Goal: Answer question/provide support: Share knowledge or assist other users

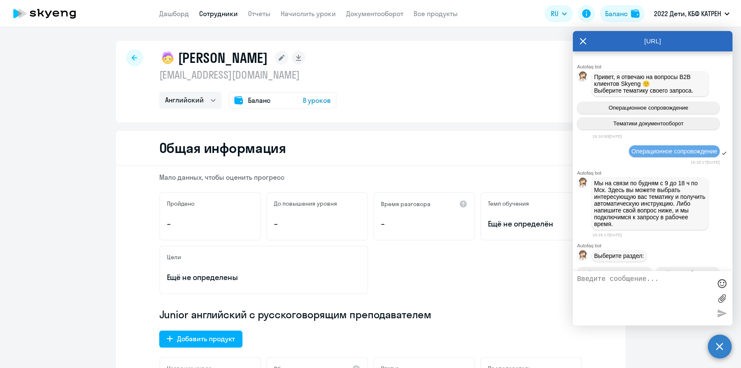
select select "english"
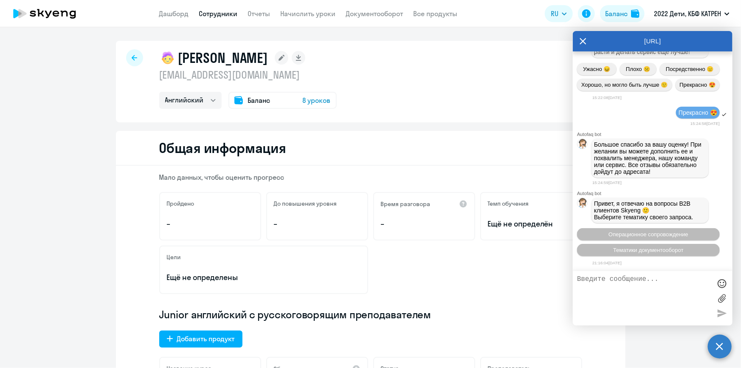
click at [586, 38] on icon at bounding box center [583, 41] width 7 height 20
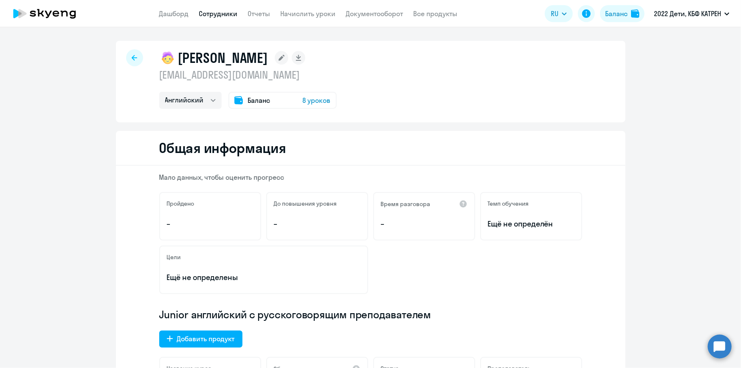
click at [189, 13] on nav "Дашборд Сотрудники Отчеты Начислить уроки Документооборот Все продукты" at bounding box center [308, 13] width 299 height 11
click at [165, 12] on link "Дашборд" at bounding box center [174, 13] width 30 height 8
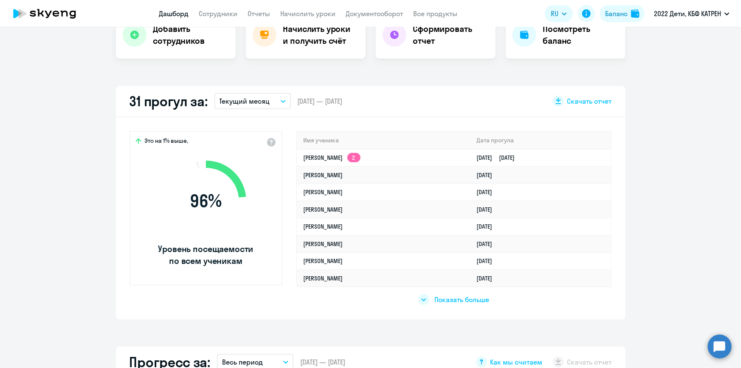
scroll to position [193, 0]
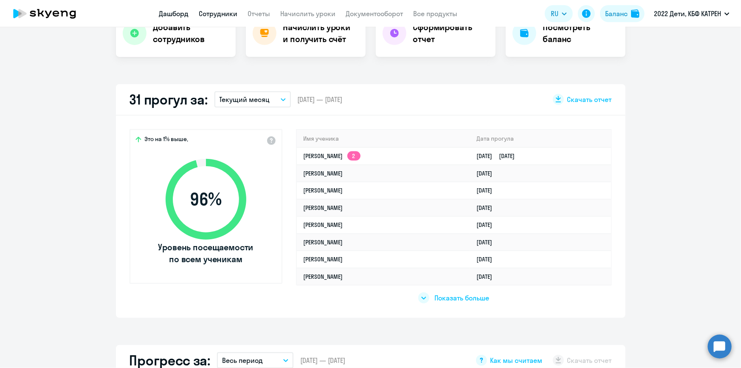
select select "30"
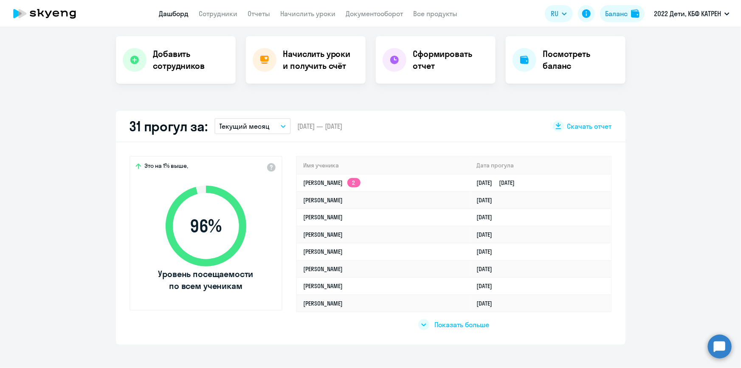
scroll to position [154, 0]
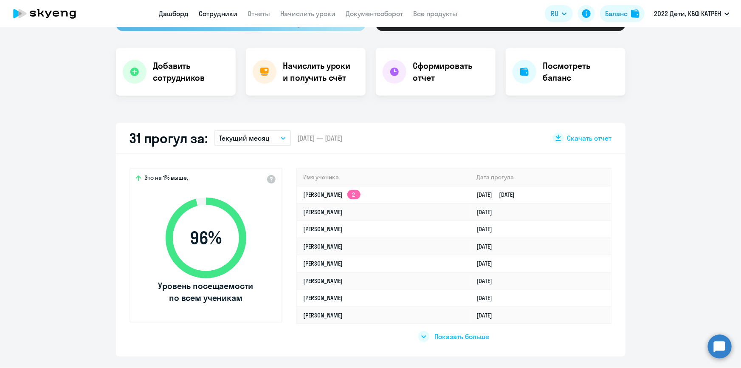
click at [223, 13] on link "Сотрудники" at bounding box center [218, 13] width 39 height 8
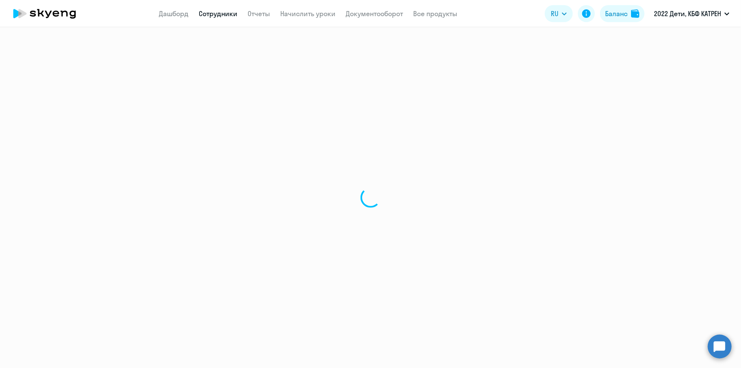
select select "30"
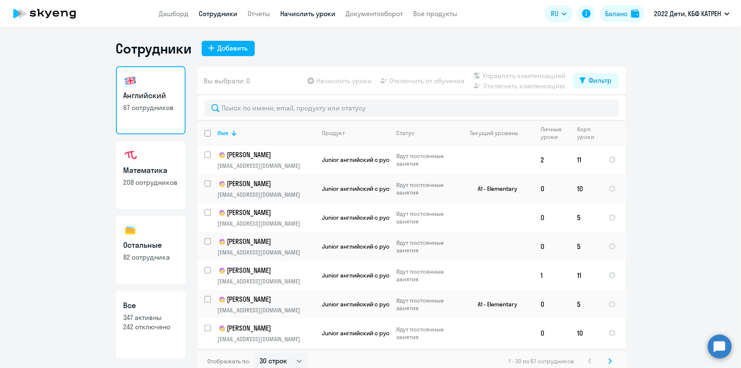
click at [294, 14] on link "Начислить уроки" at bounding box center [308, 13] width 55 height 8
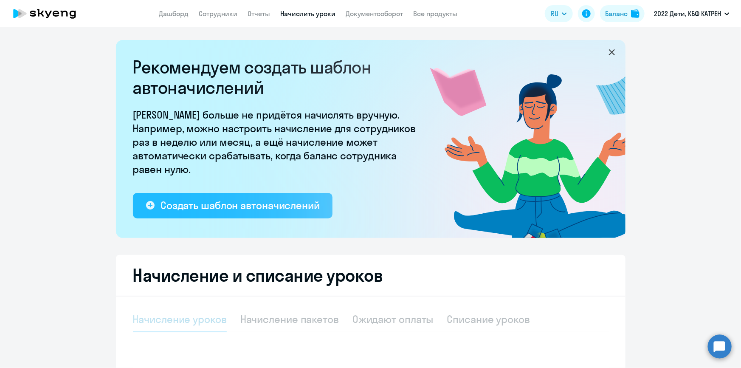
select select "10"
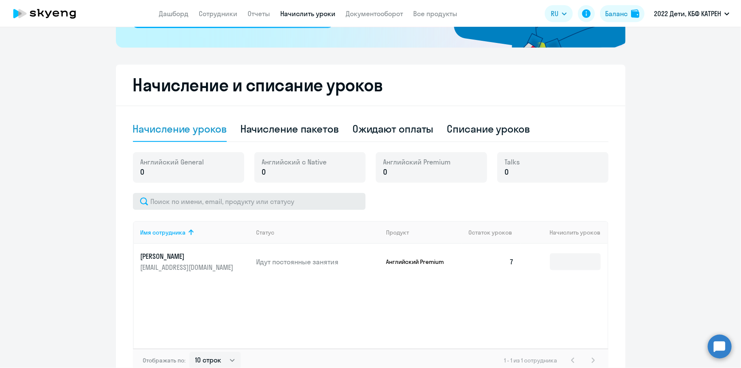
scroll to position [193, 0]
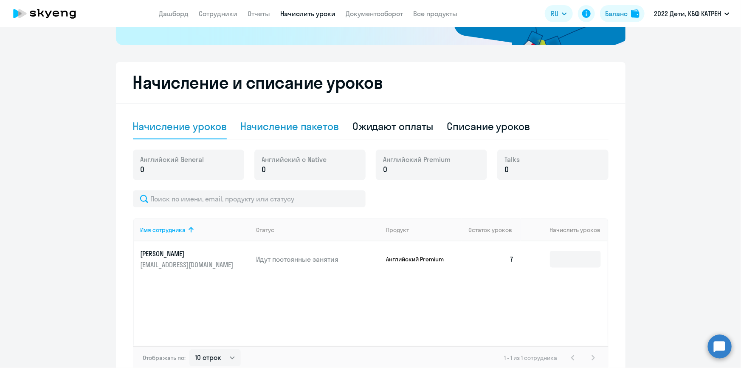
click at [301, 122] on div "Начисление пакетов" at bounding box center [289, 126] width 99 height 14
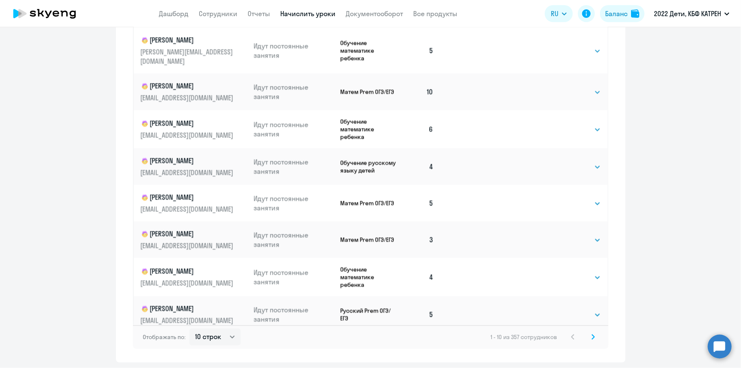
scroll to position [529, 0]
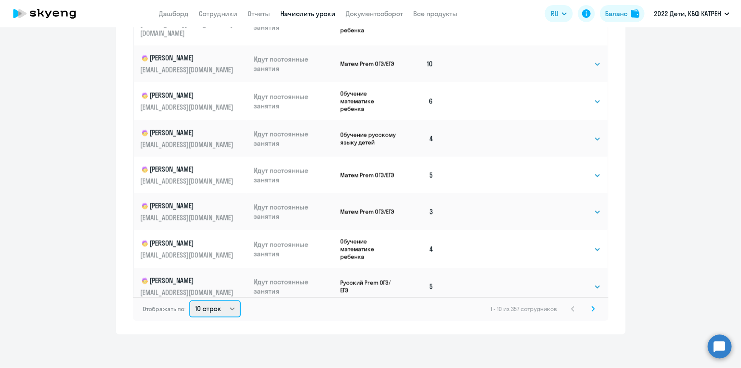
click at [232, 307] on select "10 строк 30 строк 50 строк" at bounding box center [214, 308] width 51 height 17
select select "50"
click at [189, 300] on select "10 строк 30 строк 50 строк" at bounding box center [214, 308] width 51 height 17
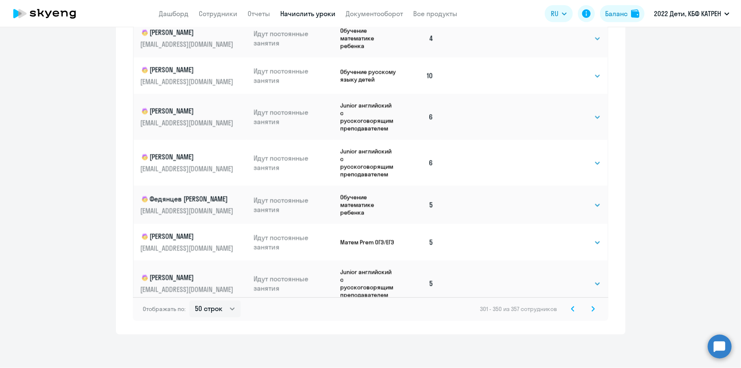
click at [571, 307] on icon at bounding box center [572, 309] width 3 height 6
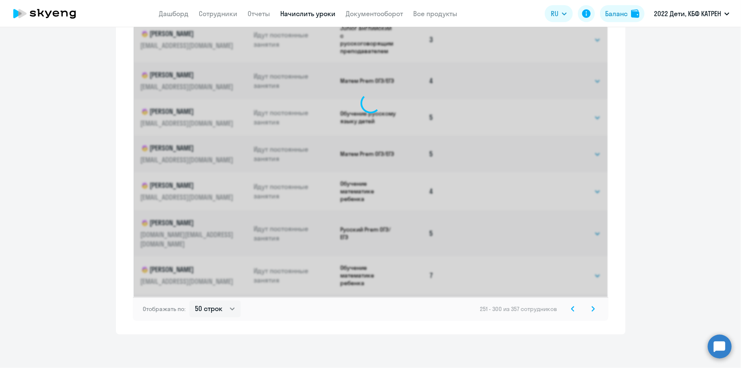
click at [571, 307] on icon at bounding box center [572, 309] width 3 height 6
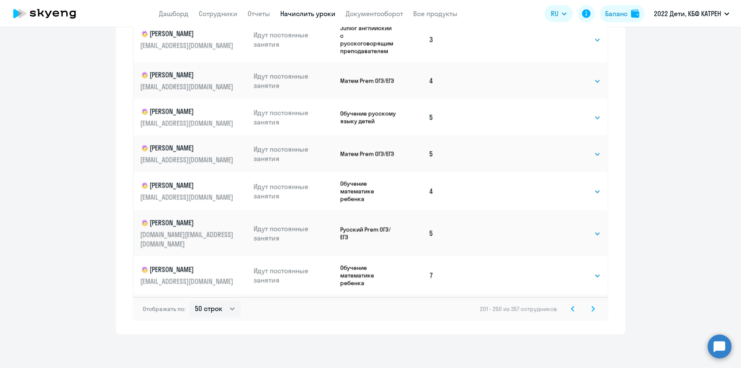
click at [571, 307] on icon at bounding box center [572, 309] width 3 height 6
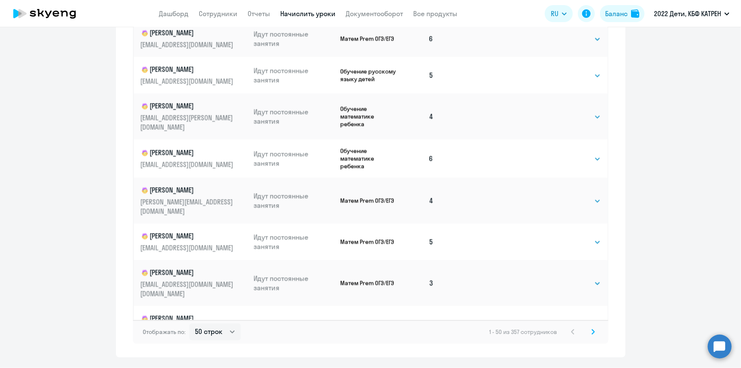
scroll to position [529, 0]
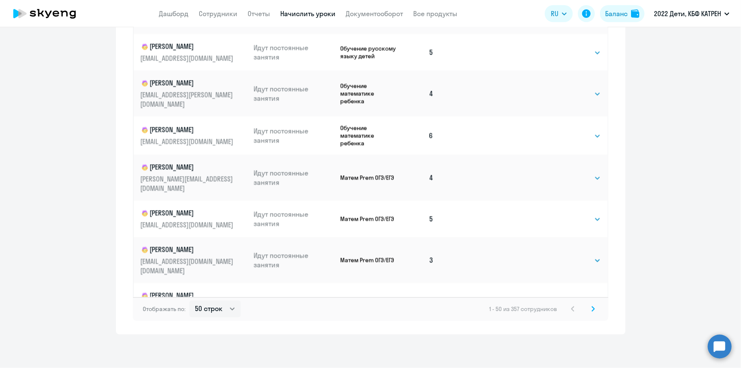
click at [592, 310] on icon at bounding box center [593, 308] width 3 height 5
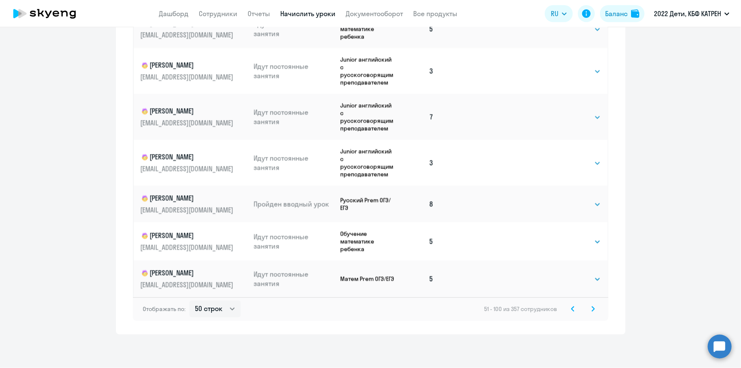
click at [592, 307] on icon at bounding box center [593, 309] width 3 height 6
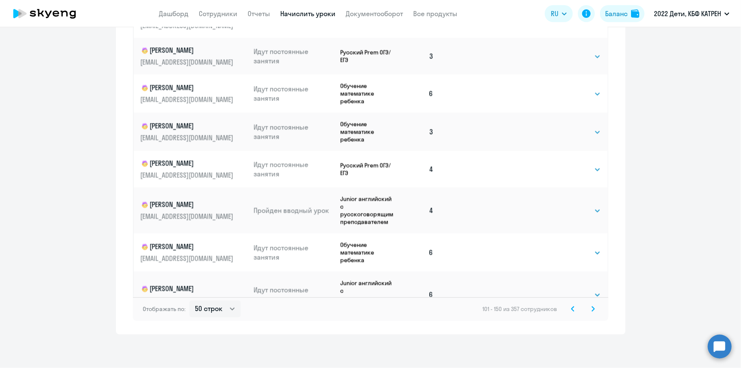
click at [592, 310] on icon at bounding box center [593, 309] width 3 height 6
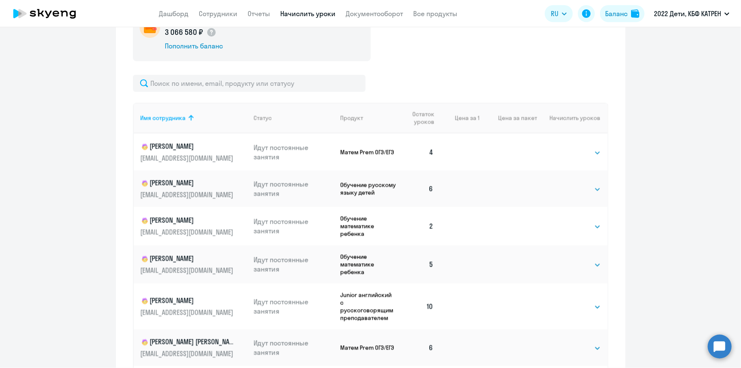
scroll to position [926, 0]
click at [187, 223] on p "[PERSON_NAME]" at bounding box center [188, 219] width 95 height 10
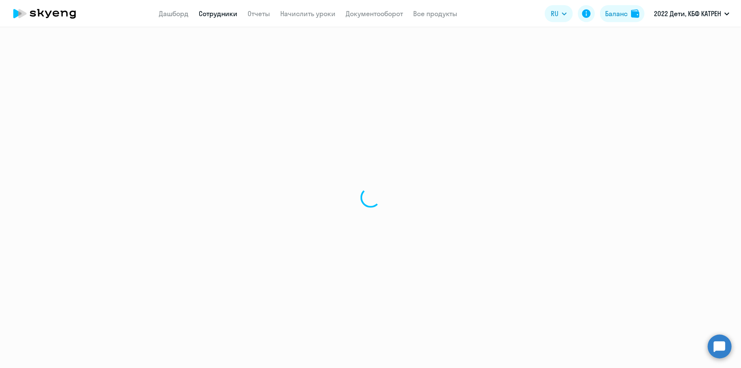
select select "math"
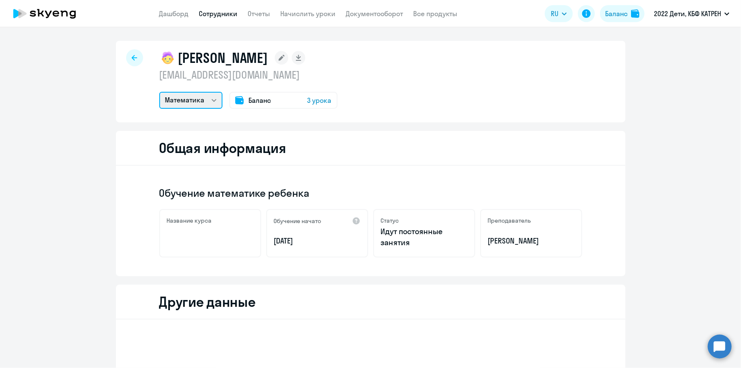
click at [213, 100] on select "Математика" at bounding box center [190, 100] width 63 height 17
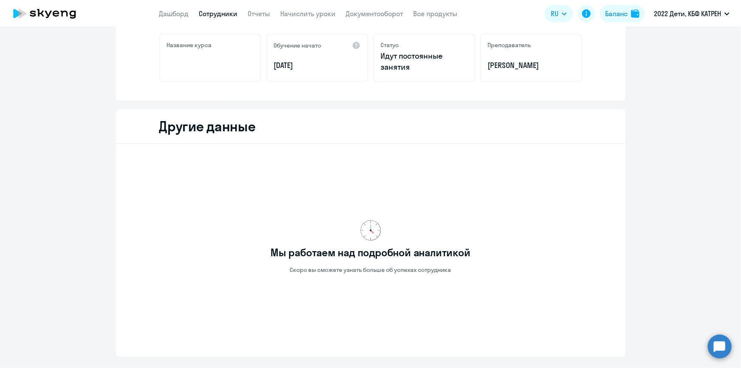
scroll to position [193, 0]
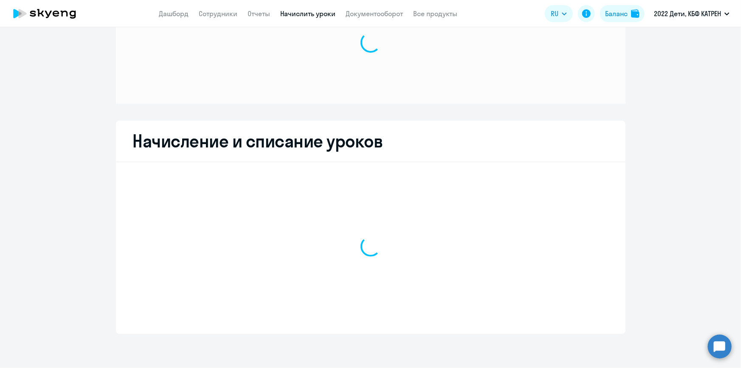
scroll to position [51, 0]
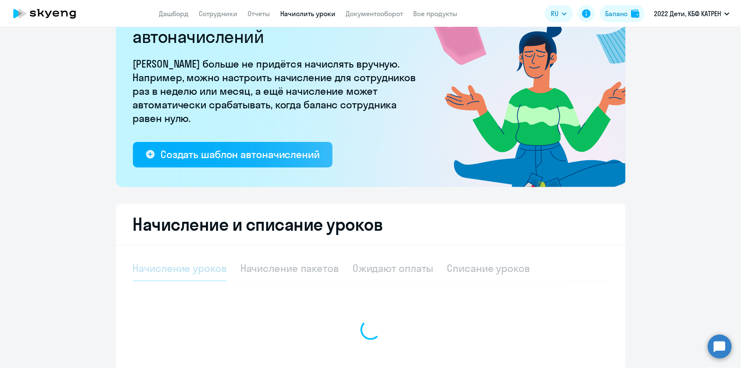
select select "10"
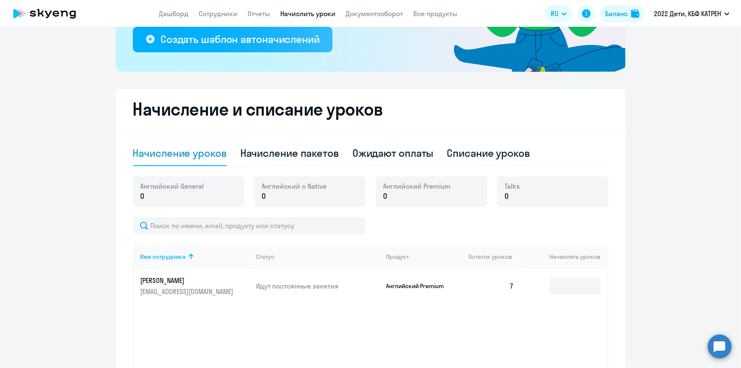
scroll to position [167, 0]
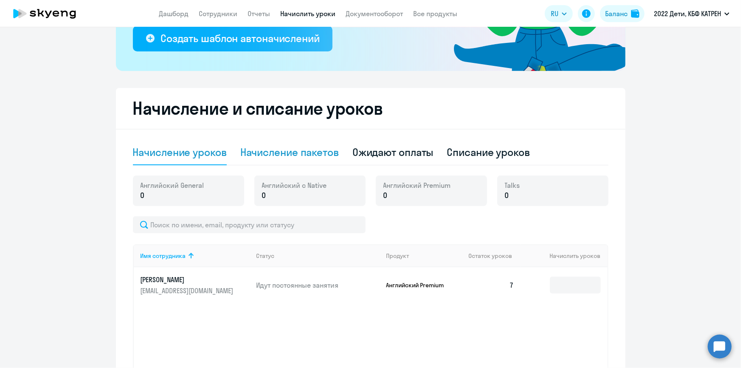
click at [299, 155] on div "Начисление пакетов" at bounding box center [289, 152] width 99 height 14
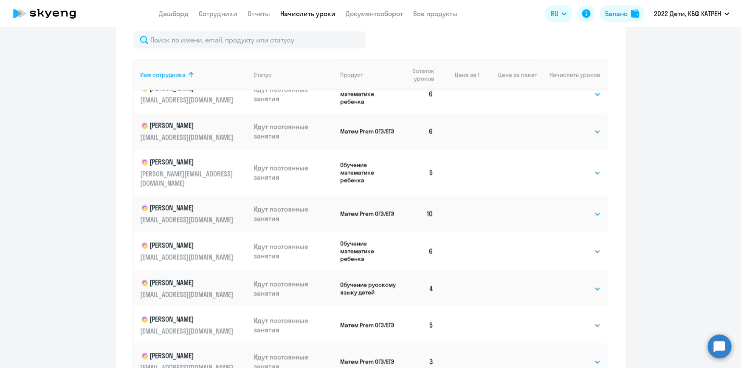
scroll to position [529, 0]
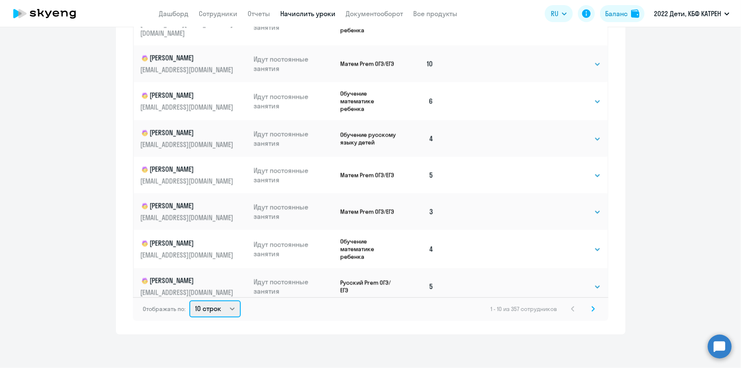
click at [231, 311] on select "10 строк 30 строк 50 строк" at bounding box center [214, 308] width 51 height 17
select select "50"
click at [189, 300] on select "10 строк 30 строк 50 строк" at bounding box center [214, 308] width 51 height 17
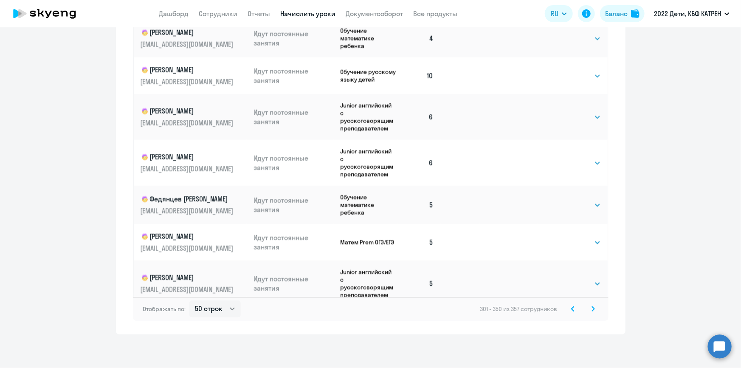
click at [571, 307] on icon at bounding box center [572, 309] width 3 height 6
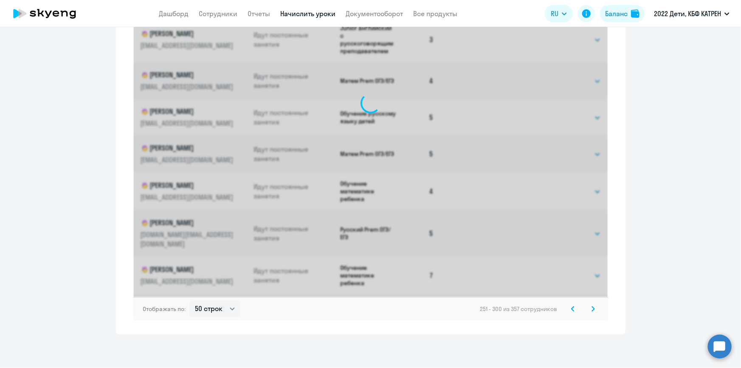
click at [571, 307] on icon at bounding box center [572, 309] width 3 height 6
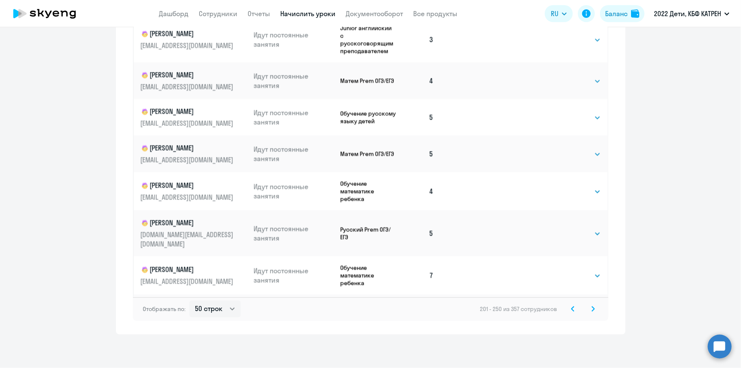
click at [571, 307] on icon at bounding box center [572, 309] width 3 height 6
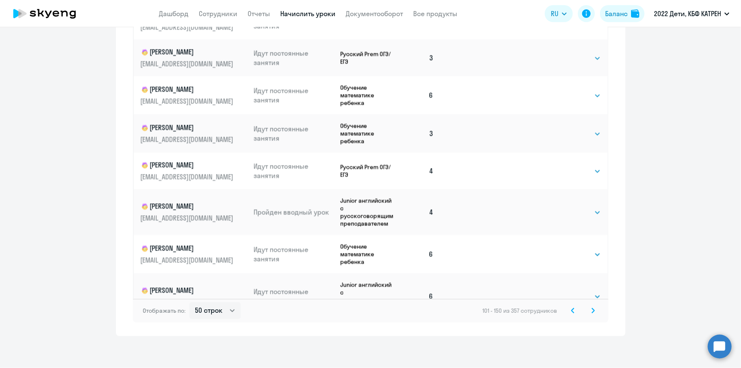
scroll to position [529, 0]
click at [592, 310] on icon at bounding box center [593, 308] width 3 height 5
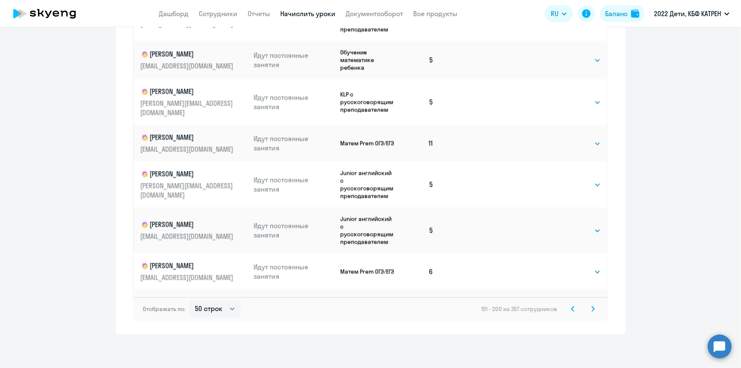
scroll to position [1595, 0]
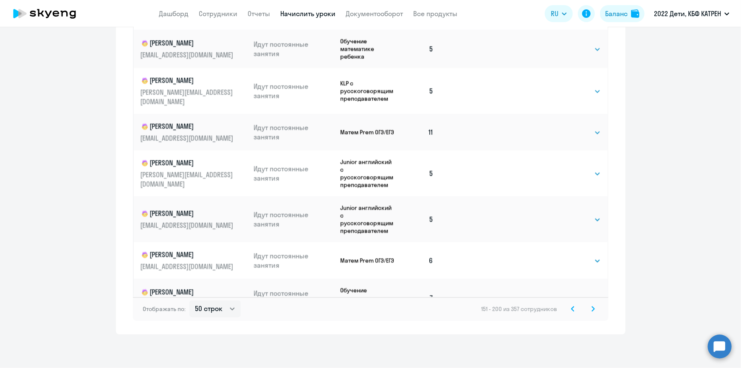
click at [590, 313] on svg-icon at bounding box center [593, 309] width 10 height 10
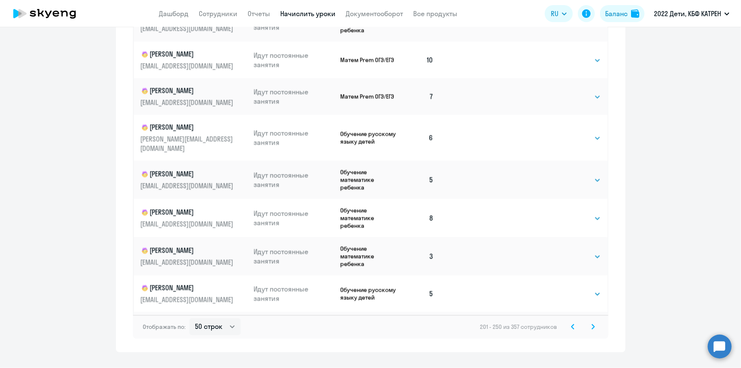
scroll to position [529, 0]
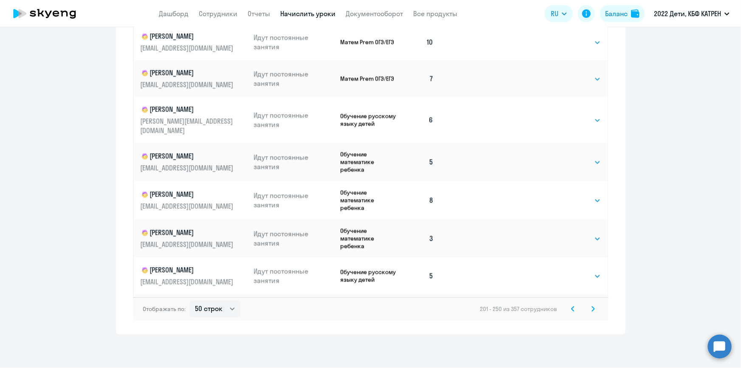
click at [592, 306] on icon at bounding box center [593, 309] width 3 height 6
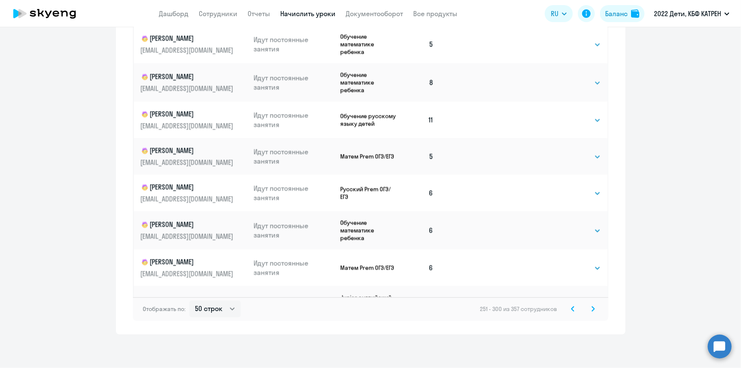
click at [593, 307] on svg-icon at bounding box center [593, 309] width 10 height 10
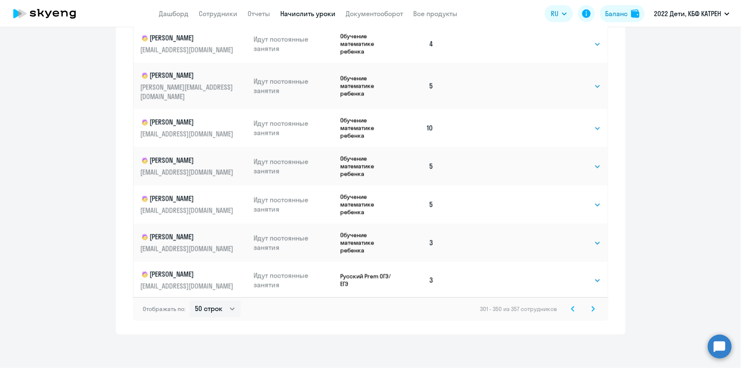
click at [592, 307] on icon at bounding box center [593, 309] width 3 height 6
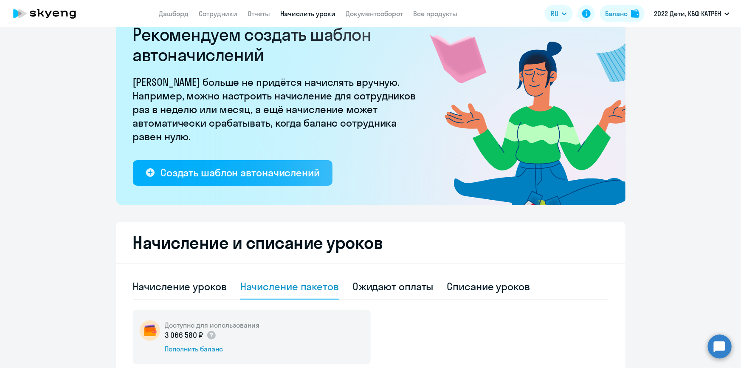
scroll to position [0, 0]
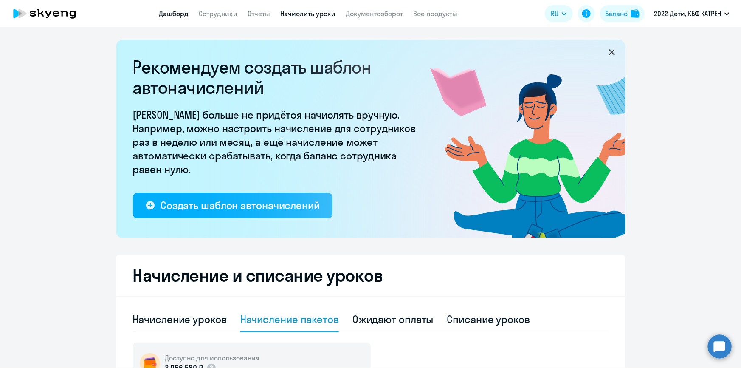
click at [178, 17] on link "Дашборд" at bounding box center [174, 13] width 30 height 8
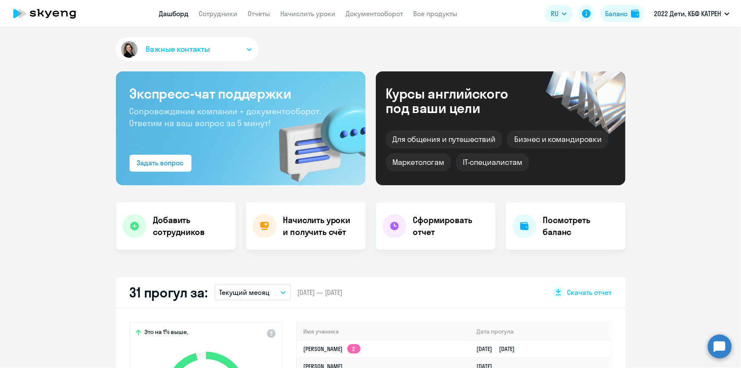
select select "30"
click at [217, 18] on app-menu-item-link "Сотрудники" at bounding box center [218, 13] width 39 height 11
click at [208, 10] on link "Сотрудники" at bounding box center [218, 13] width 39 height 8
select select "30"
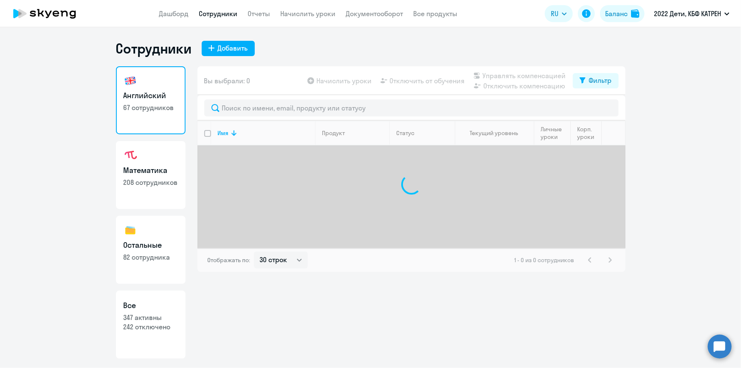
drag, startPoint x: 153, startPoint y: 327, endPoint x: 194, endPoint y: 287, distance: 57.1
click at [153, 326] on p "242 отключено" at bounding box center [151, 326] width 54 height 9
select select "30"
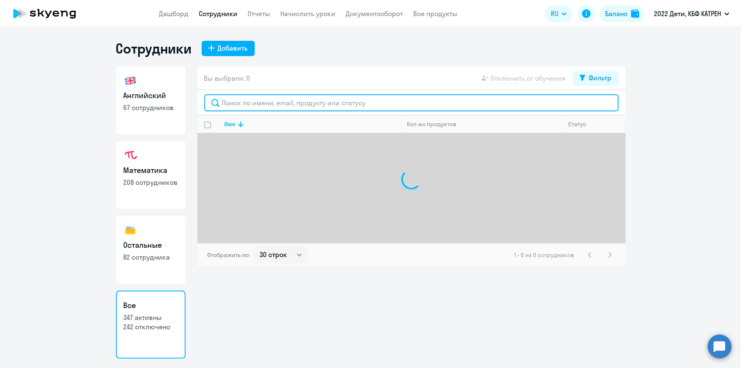
click at [303, 103] on input "text" at bounding box center [411, 102] width 415 height 17
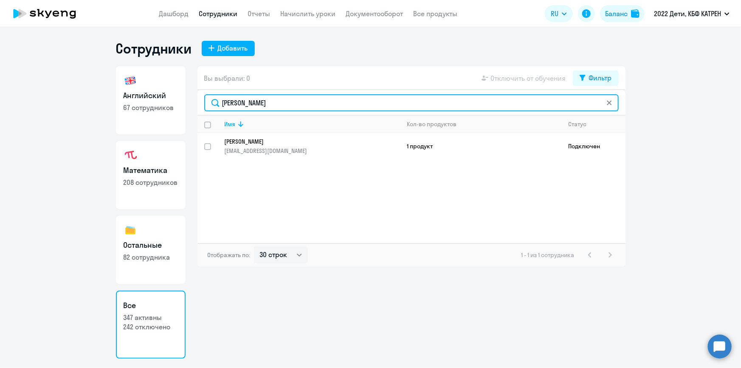
type input "[PERSON_NAME]"
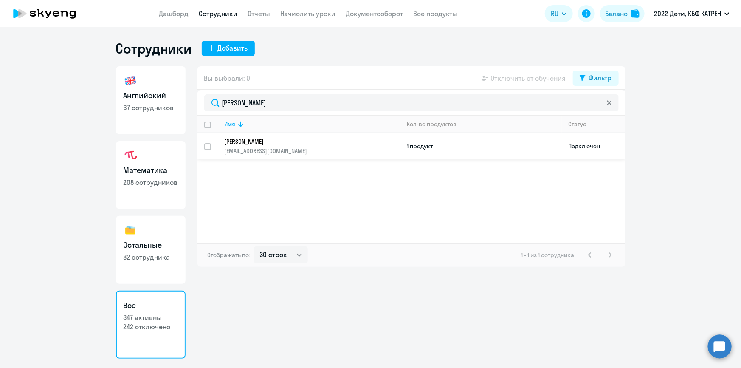
drag, startPoint x: 302, startPoint y: 133, endPoint x: 301, endPoint y: 137, distance: 4.7
click at [301, 137] on td "[PERSON_NAME] [EMAIL_ADDRESS][DOMAIN_NAME]" at bounding box center [309, 146] width 183 height 26
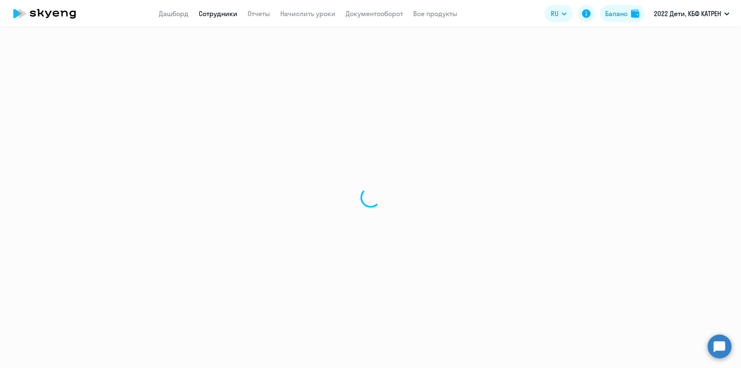
select select "others"
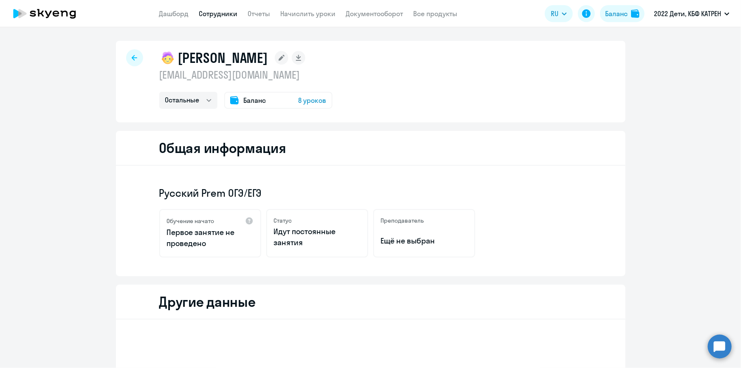
click at [215, 11] on link "Сотрудники" at bounding box center [218, 13] width 39 height 8
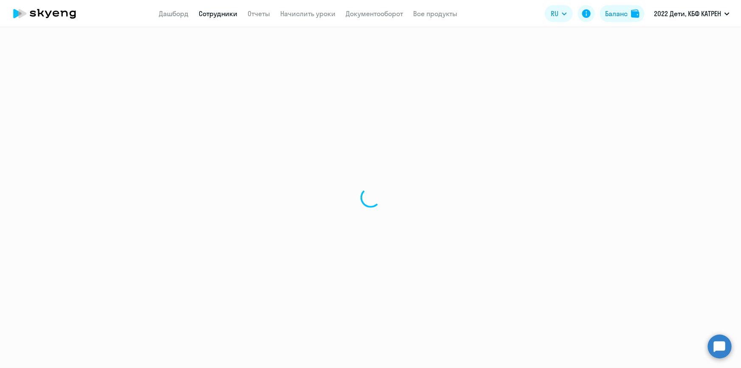
select select "30"
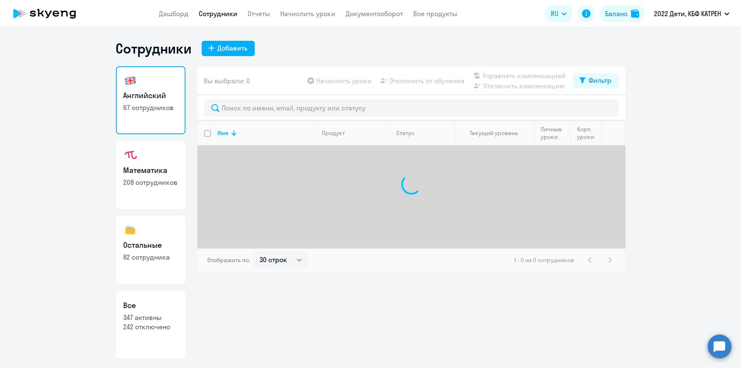
drag, startPoint x: 163, startPoint y: 329, endPoint x: 164, endPoint y: 325, distance: 4.3
click at [163, 329] on p "242 отключено" at bounding box center [151, 326] width 54 height 9
select select "30"
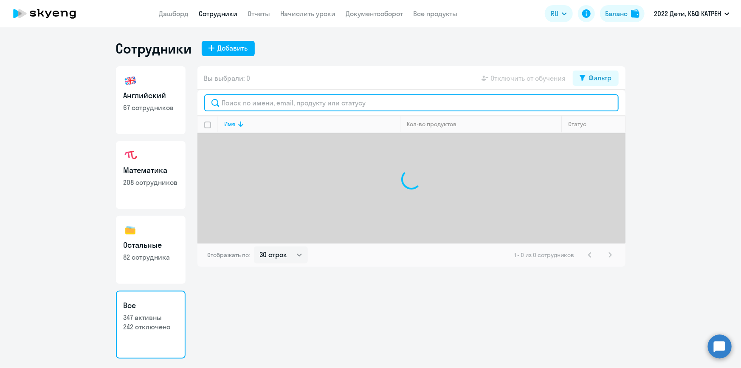
click at [250, 107] on input "text" at bounding box center [411, 102] width 415 height 17
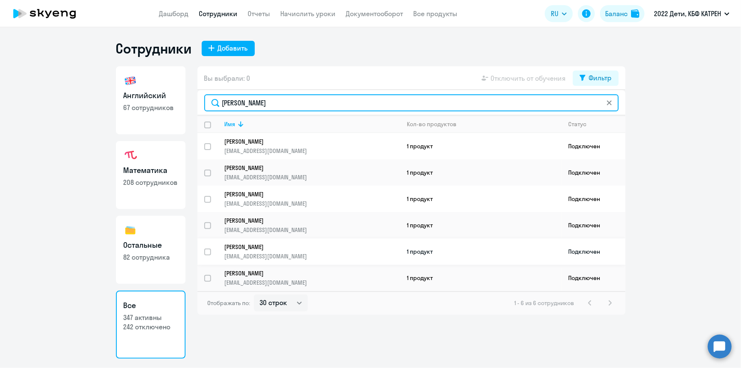
type input "[PERSON_NAME]"
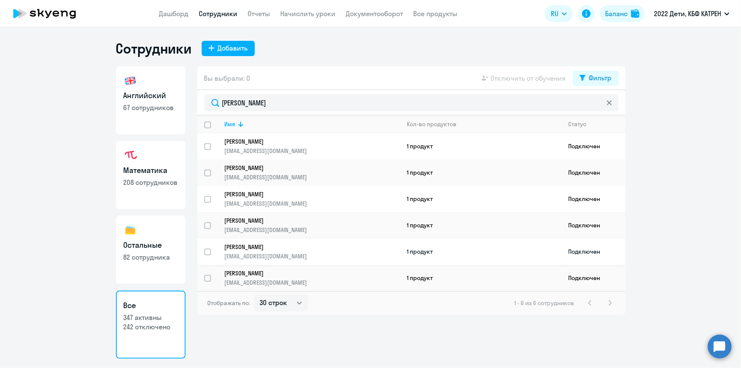
click at [280, 244] on p "[PERSON_NAME]" at bounding box center [307, 247] width 164 height 8
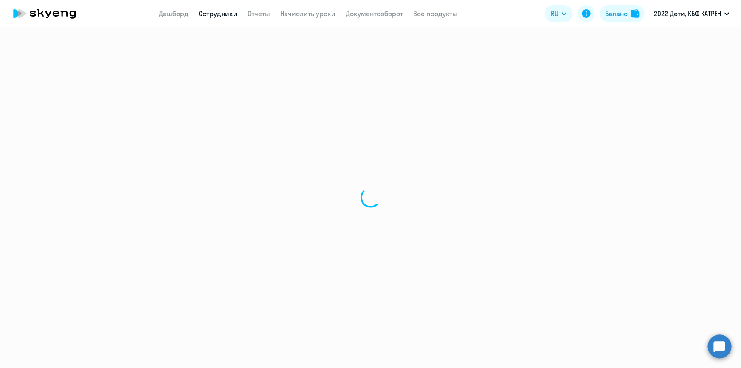
select select "math"
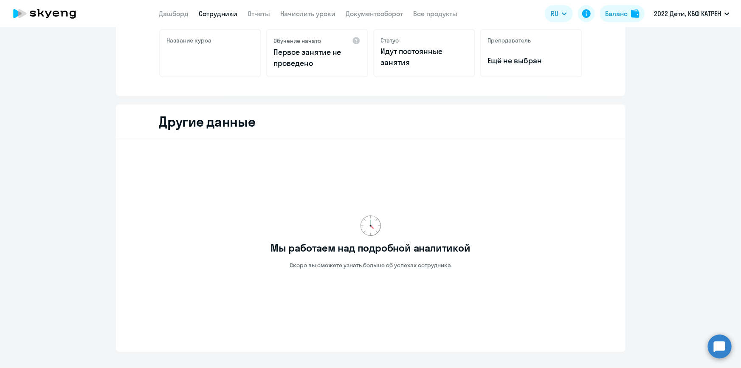
scroll to position [225, 0]
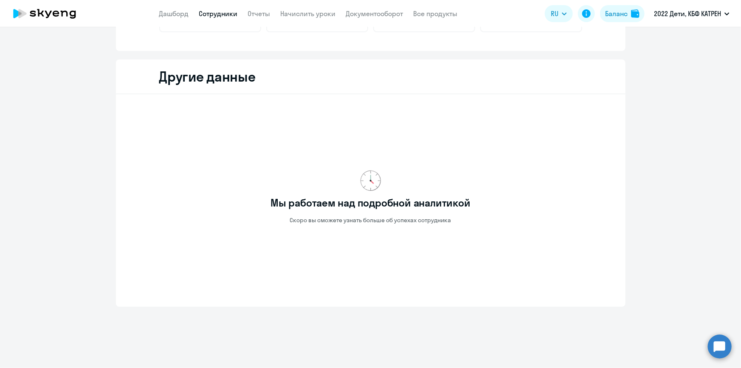
click at [214, 11] on link "Сотрудники" at bounding box center [218, 13] width 39 height 8
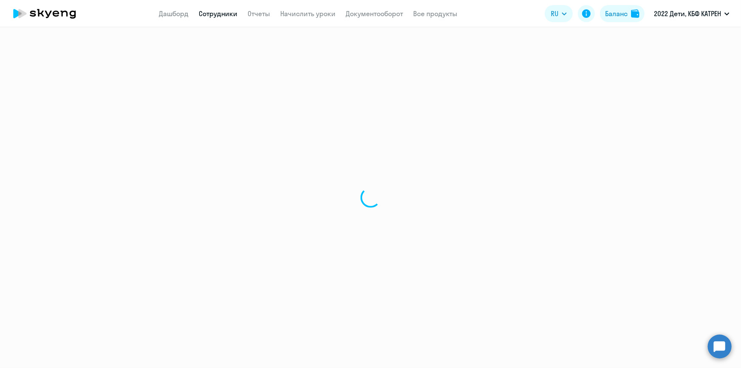
select select "30"
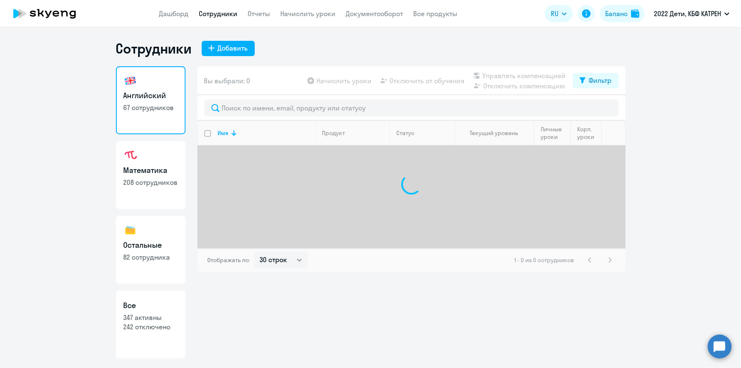
drag, startPoint x: 164, startPoint y: 323, endPoint x: 176, endPoint y: 302, distance: 24.1
click at [165, 322] on p "242 отключено" at bounding box center [151, 326] width 54 height 9
select select "30"
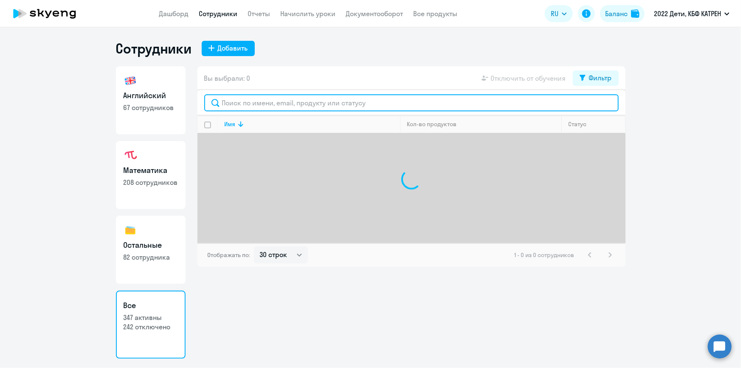
click at [274, 101] on input "text" at bounding box center [411, 102] width 415 height 17
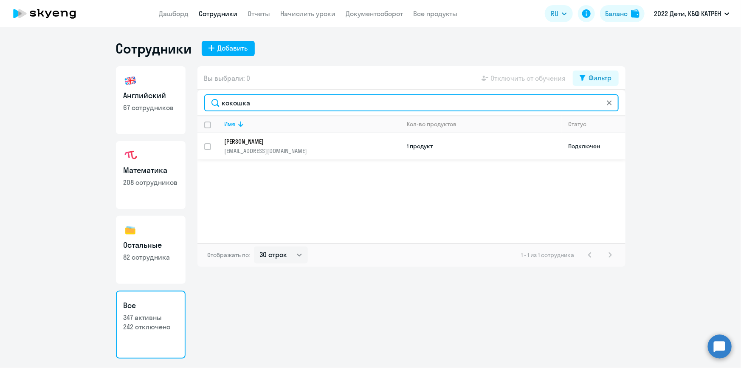
type input "кокошка"
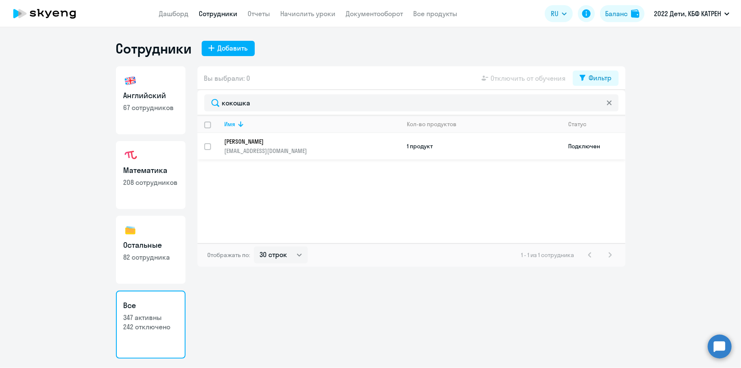
click at [261, 144] on p "[PERSON_NAME]" at bounding box center [307, 142] width 164 height 8
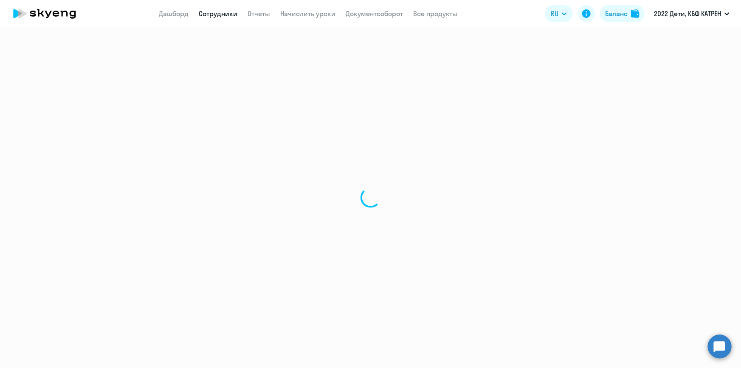
select select "english"
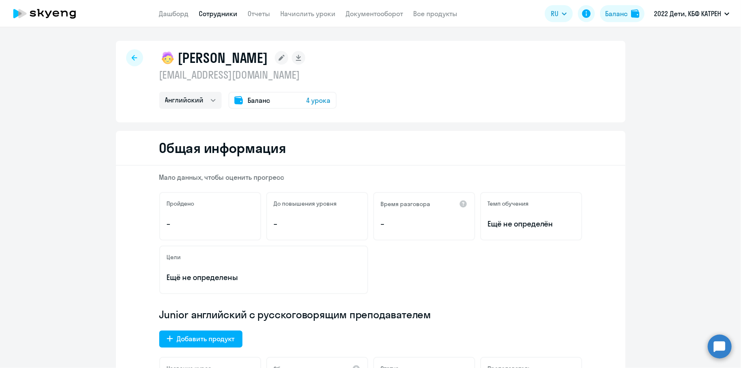
select select "30"
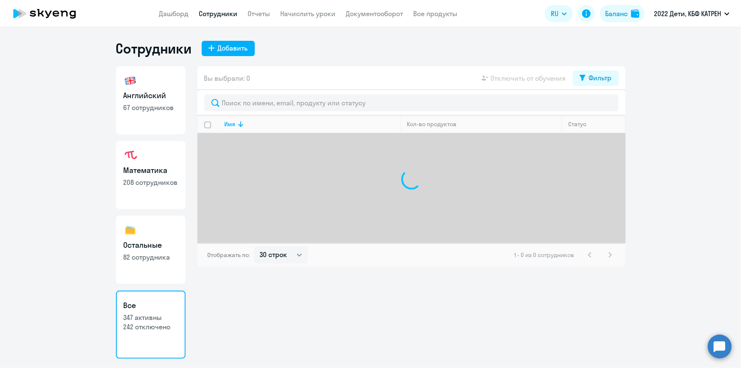
select select "30"
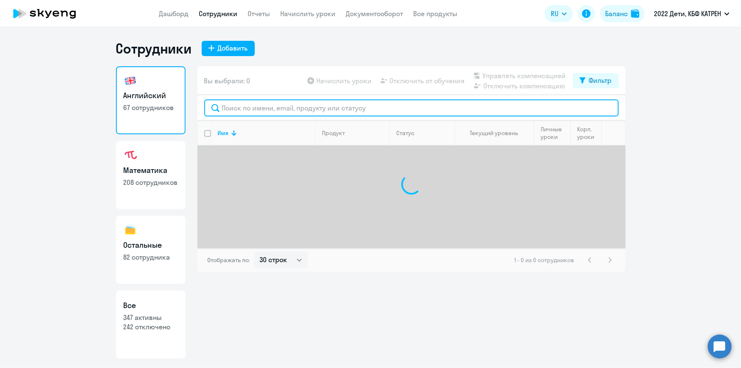
click at [259, 109] on input "text" at bounding box center [411, 107] width 415 height 17
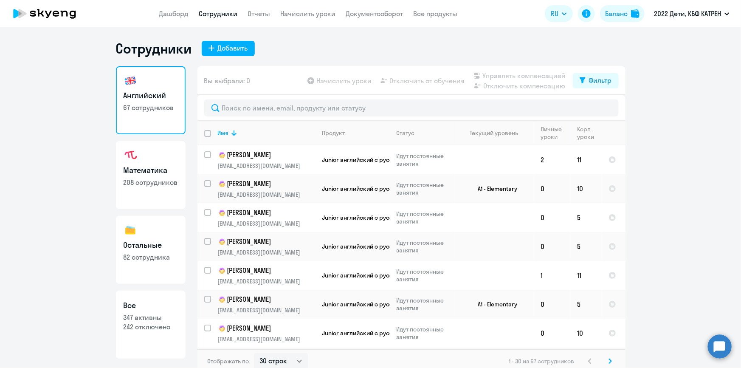
drag, startPoint x: 163, startPoint y: 302, endPoint x: 172, endPoint y: 276, distance: 27.1
click at [163, 302] on h3 "Все" at bounding box center [151, 305] width 54 height 11
select select "30"
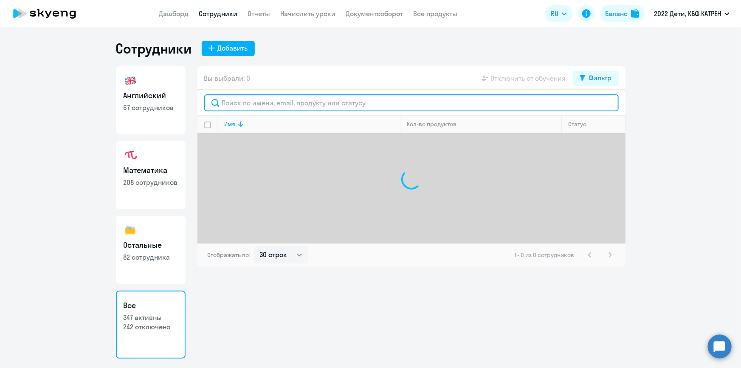
click at [251, 101] on input "text" at bounding box center [411, 102] width 415 height 17
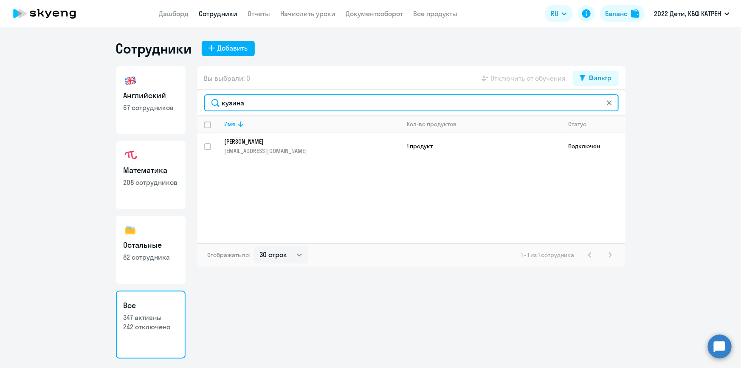
type input "кузина"
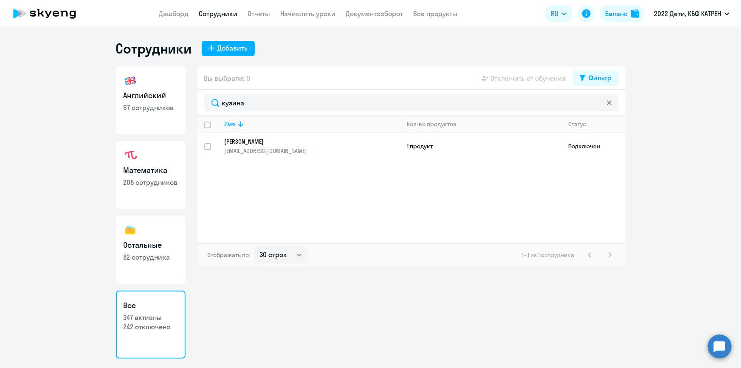
click at [259, 140] on p "[PERSON_NAME]" at bounding box center [307, 142] width 164 height 8
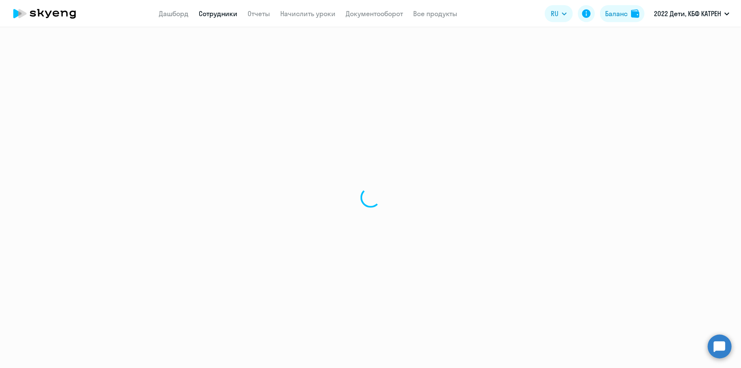
select select "english"
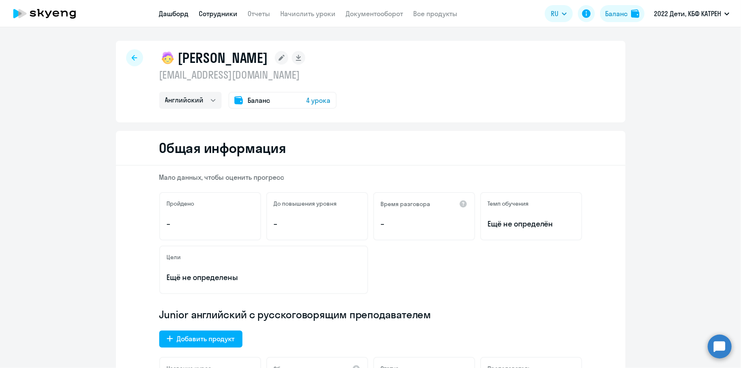
click at [170, 13] on link "Дашборд" at bounding box center [174, 13] width 30 height 8
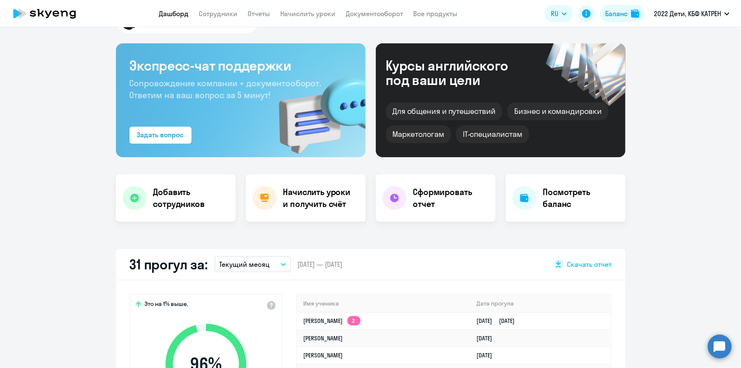
scroll to position [116, 0]
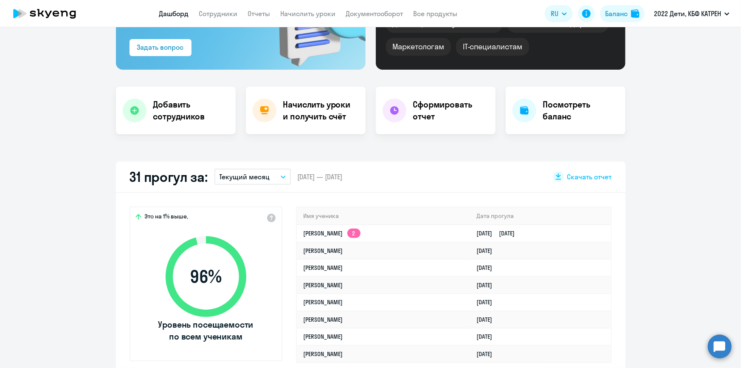
select select "30"
click at [721, 346] on circle at bounding box center [720, 346] width 24 height 24
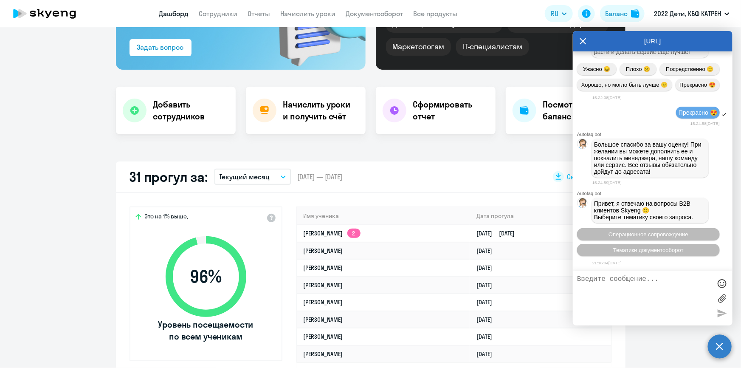
scroll to position [38302, 0]
click at [213, 14] on link "Сотрудники" at bounding box center [218, 13] width 39 height 8
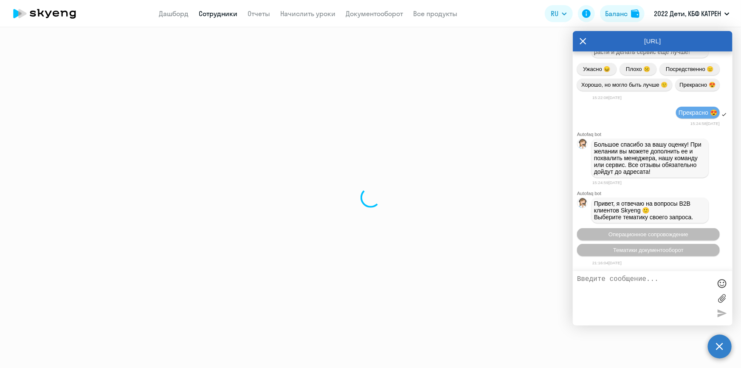
select select "30"
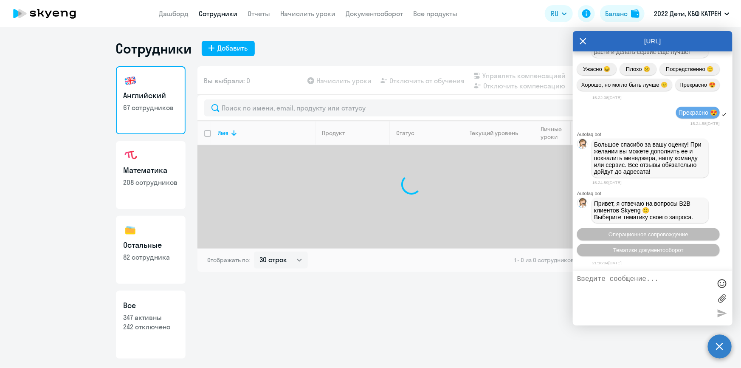
click at [143, 313] on p "347 активны" at bounding box center [151, 317] width 54 height 9
select select "30"
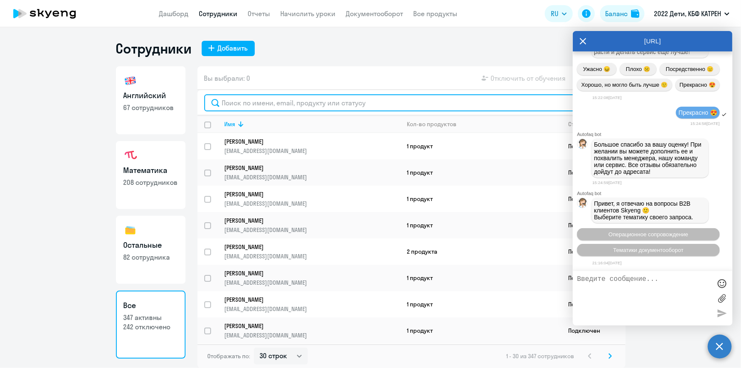
click at [240, 102] on input "text" at bounding box center [411, 102] width 415 height 17
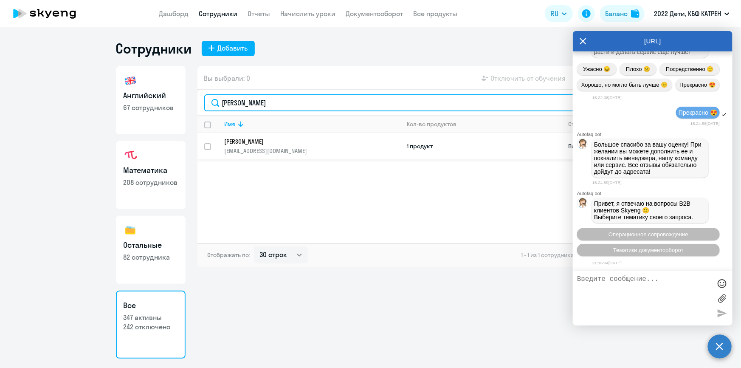
type input "[PERSON_NAME]"
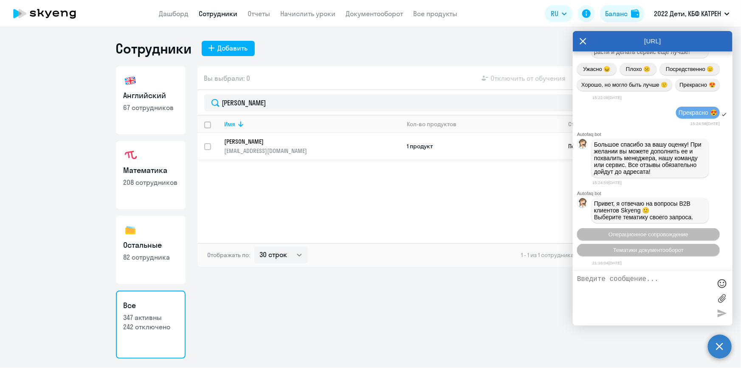
click at [257, 136] on td "[PERSON_NAME] [EMAIL_ADDRESS][DOMAIN_NAME]" at bounding box center [309, 146] width 183 height 26
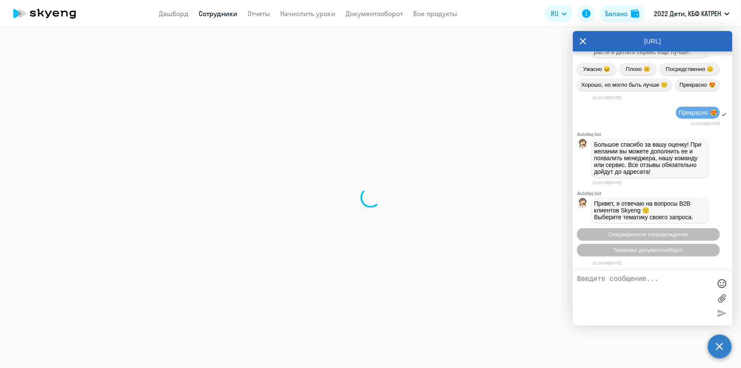
select select "math"
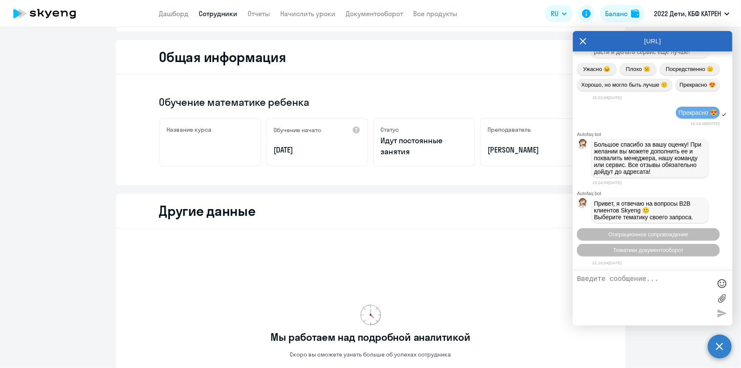
scroll to position [193, 0]
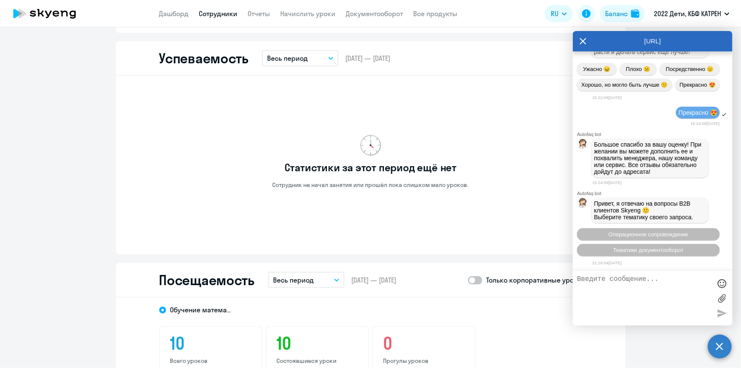
scroll to position [733, 0]
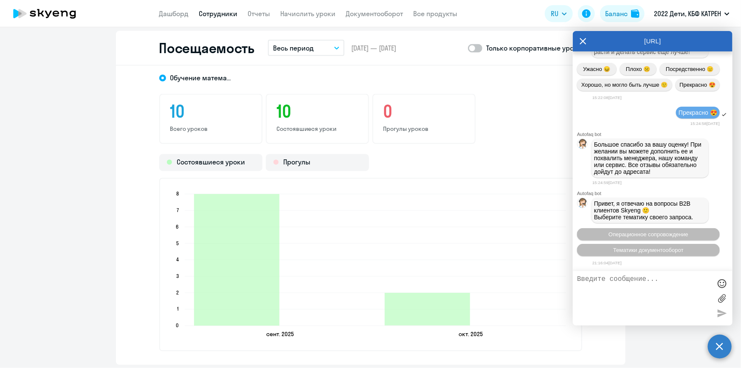
select select "30"
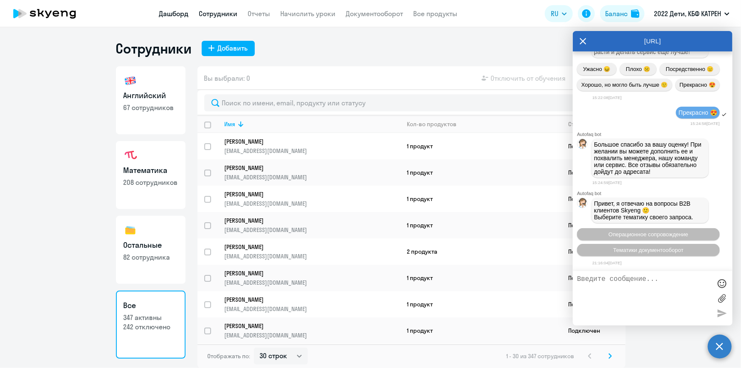
click at [180, 11] on link "Дашборд" at bounding box center [174, 13] width 30 height 8
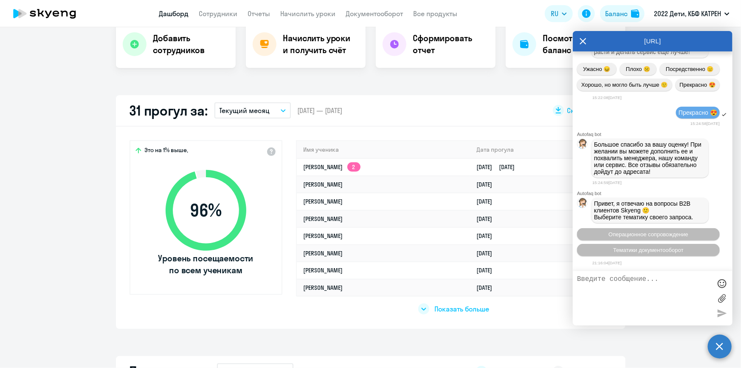
scroll to position [193, 0]
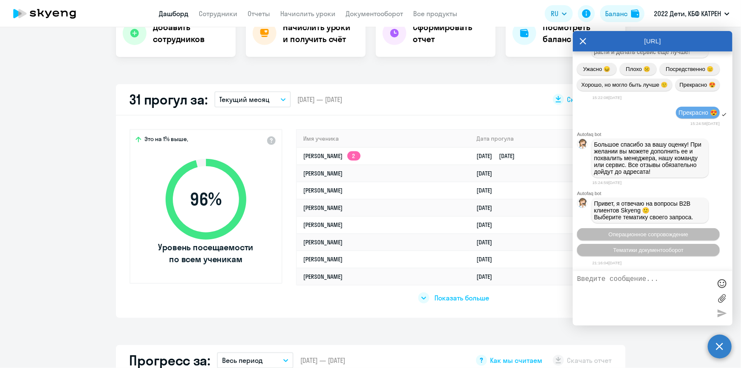
click at [454, 297] on span "Показать больше" at bounding box center [461, 297] width 55 height 9
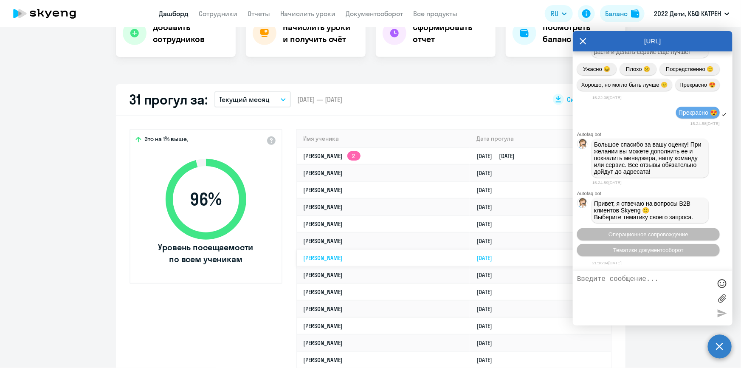
select select "30"
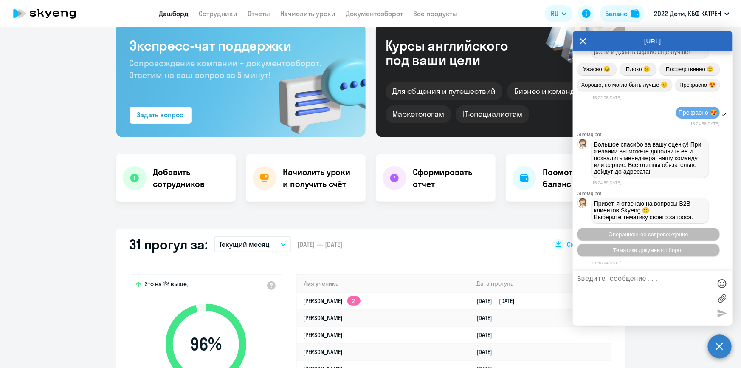
scroll to position [116, 0]
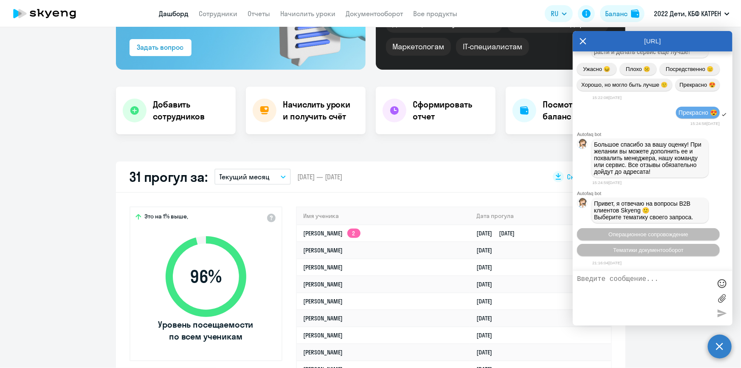
click at [281, 175] on icon "button" at bounding box center [283, 176] width 5 height 3
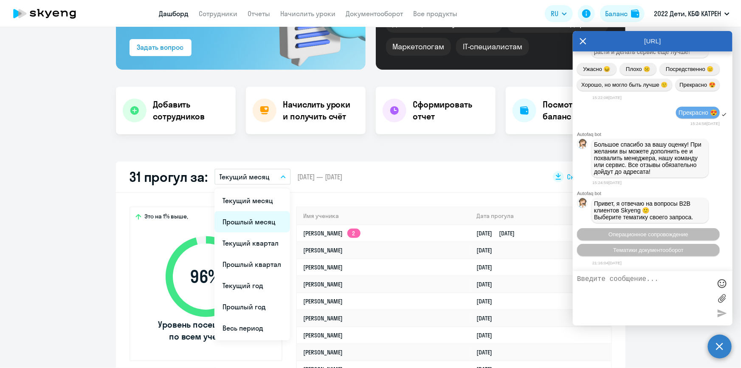
click at [250, 219] on li "Прошлый месяц" at bounding box center [252, 221] width 76 height 21
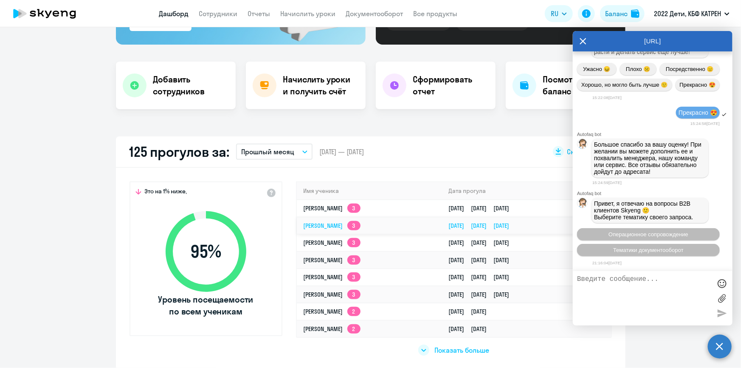
scroll to position [154, 0]
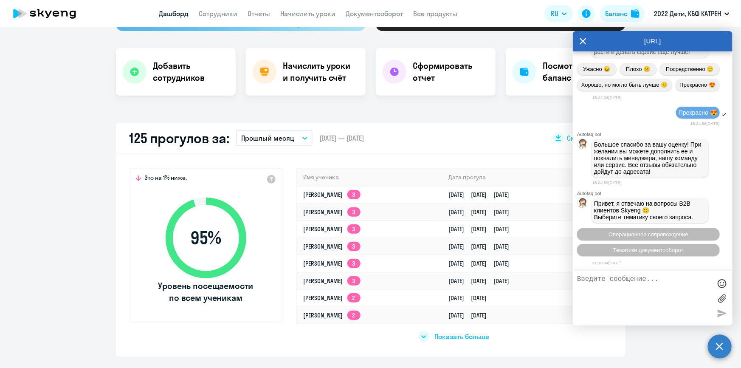
click at [437, 336] on span "Показать больше" at bounding box center [461, 336] width 55 height 9
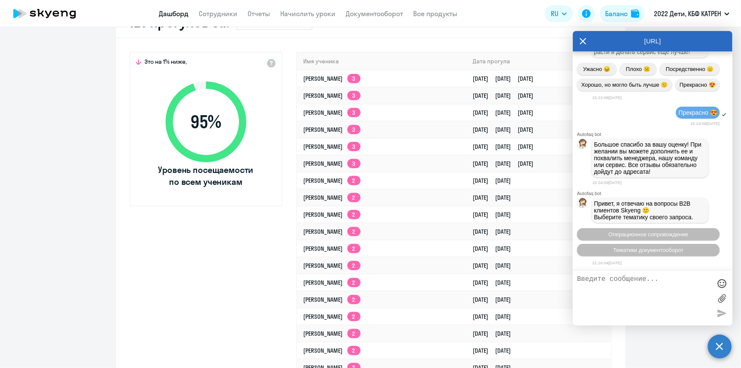
scroll to position [77, 0]
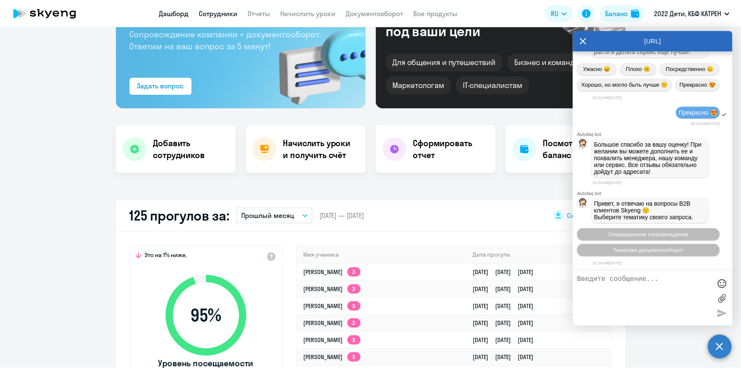
click at [213, 17] on link "Сотрудники" at bounding box center [218, 13] width 39 height 8
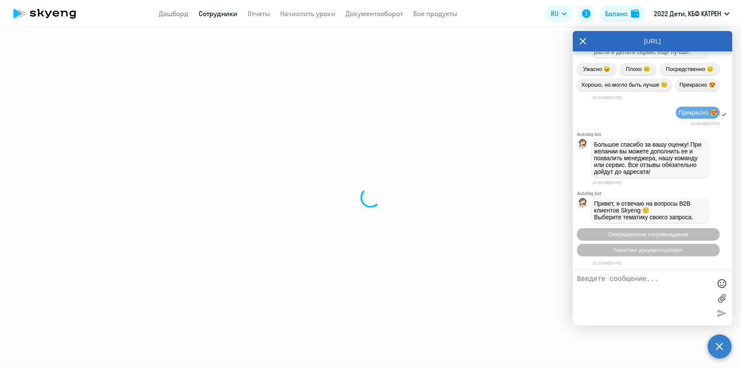
select select "30"
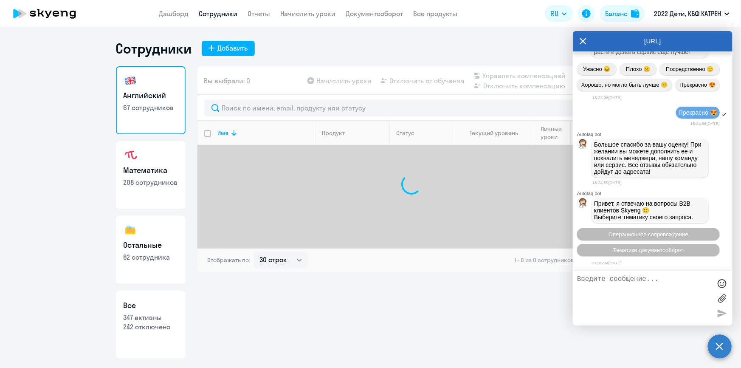
click at [153, 322] on p "242 отключено" at bounding box center [151, 326] width 54 height 9
select select "30"
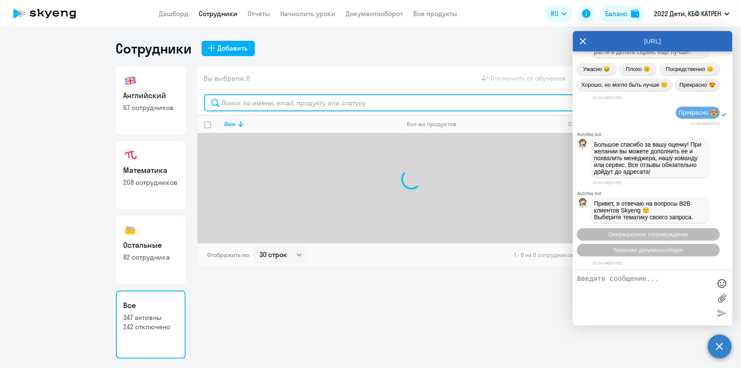
click at [266, 101] on input "text" at bounding box center [411, 102] width 415 height 17
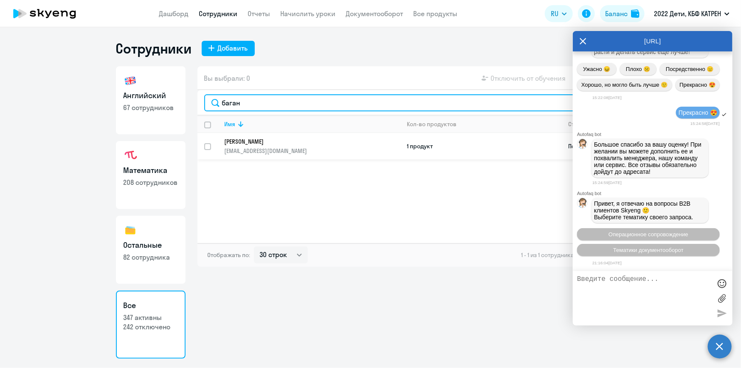
type input "баган"
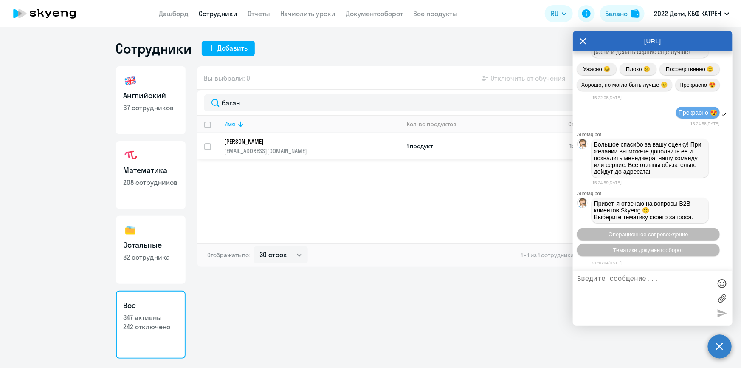
click at [260, 140] on p "[PERSON_NAME]" at bounding box center [307, 142] width 164 height 8
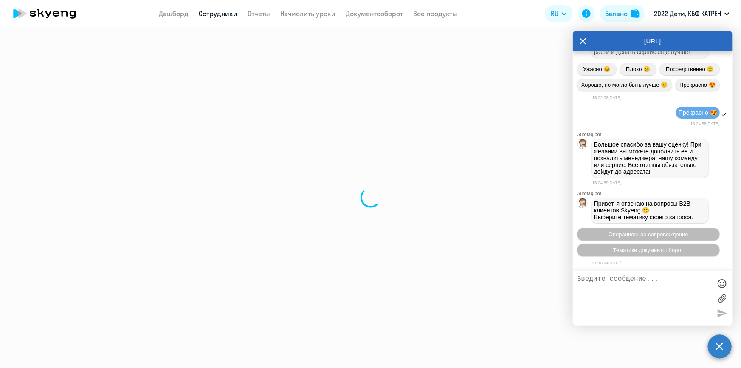
select select "math"
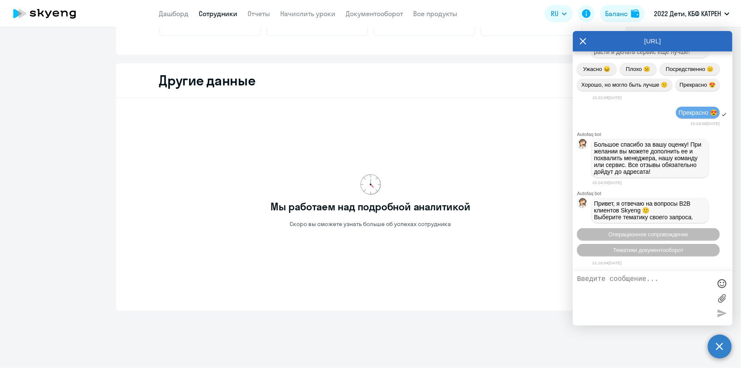
scroll to position [225, 0]
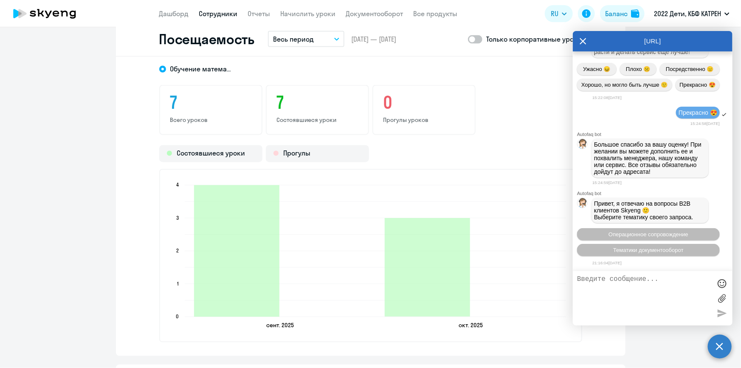
scroll to position [766, 0]
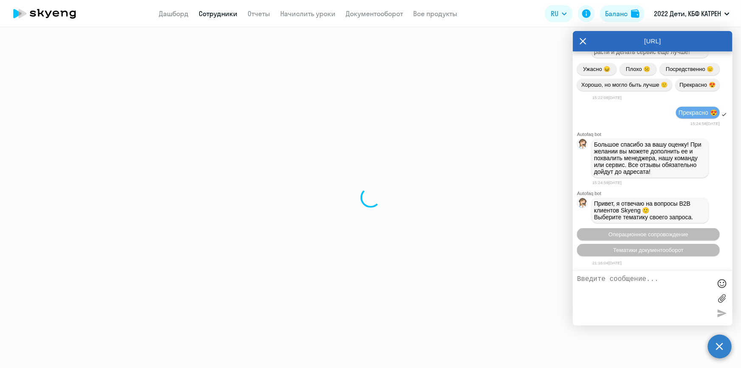
select select "30"
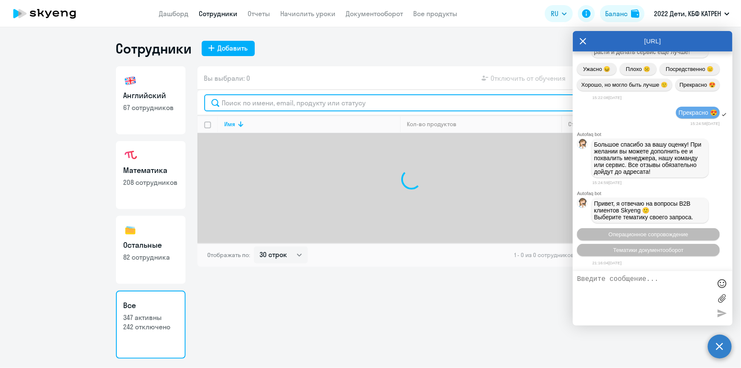
click at [247, 107] on input "text" at bounding box center [411, 102] width 415 height 17
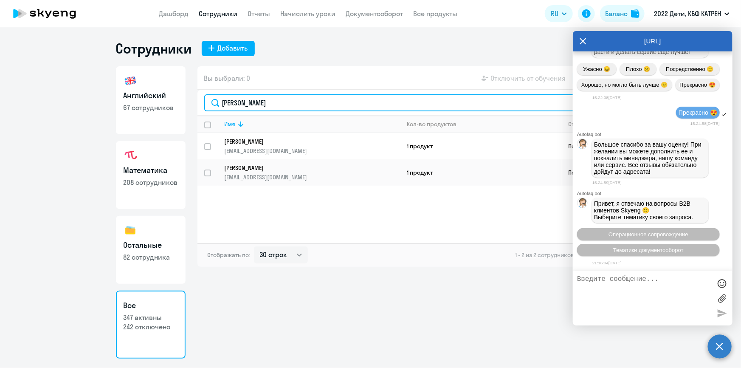
type input "[PERSON_NAME]"
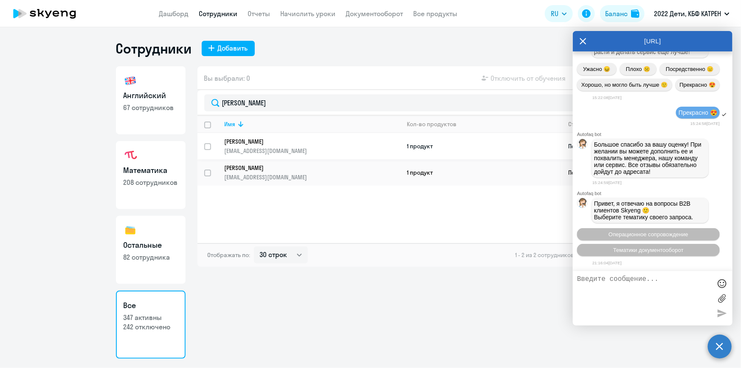
click at [246, 144] on p "[PERSON_NAME]" at bounding box center [307, 142] width 164 height 8
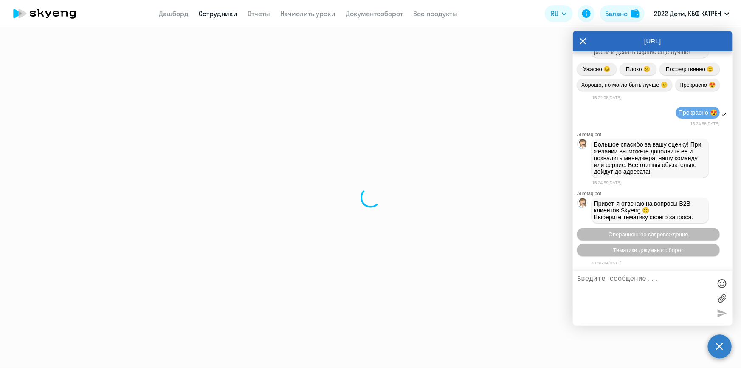
select select "math"
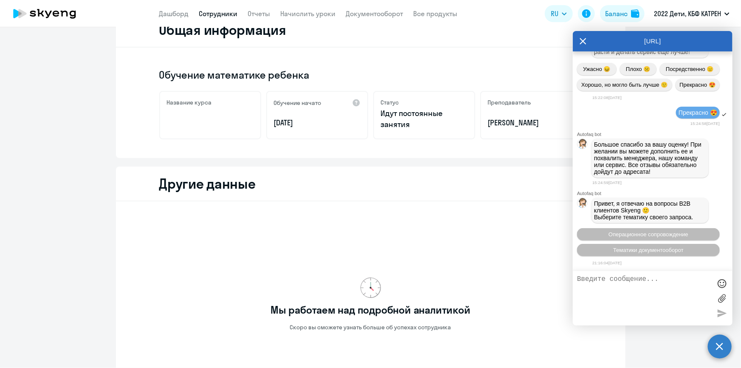
scroll to position [225, 0]
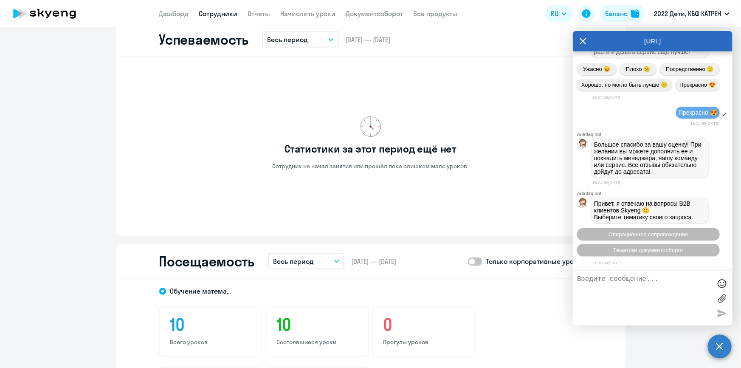
scroll to position [534, 0]
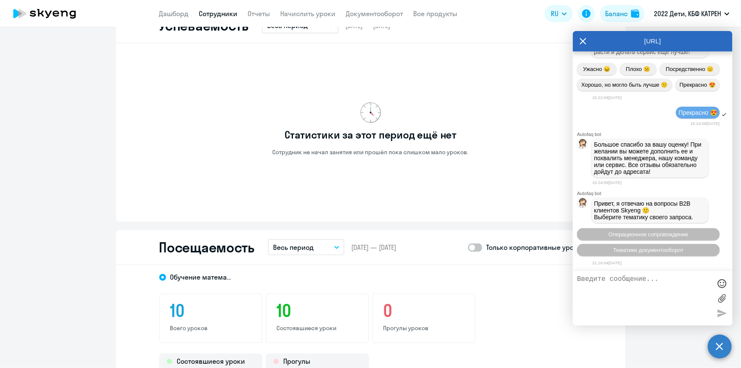
select select "30"
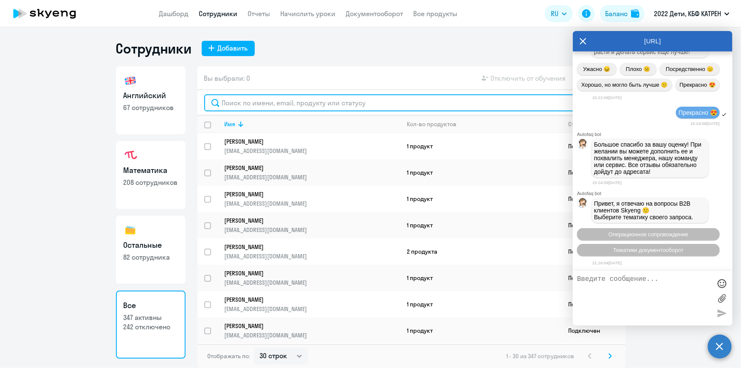
click at [262, 102] on input "text" at bounding box center [411, 102] width 415 height 17
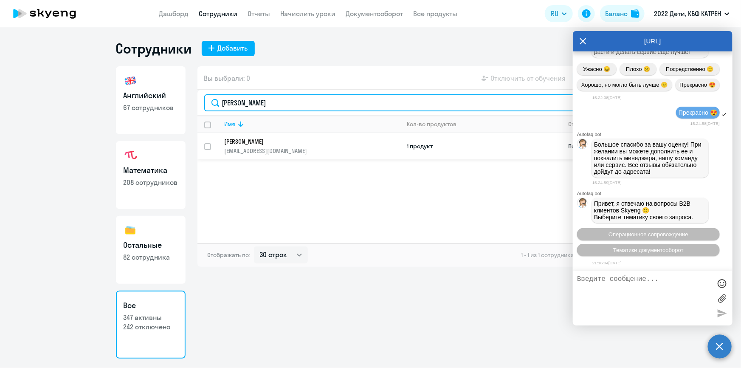
type input "[PERSON_NAME]"
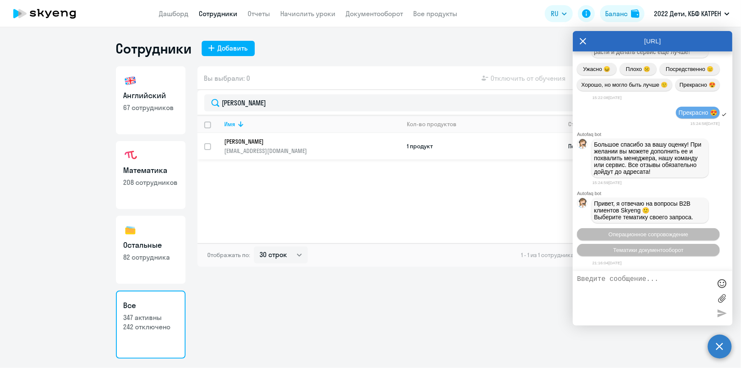
click at [251, 142] on p "[PERSON_NAME]" at bounding box center [307, 142] width 164 height 8
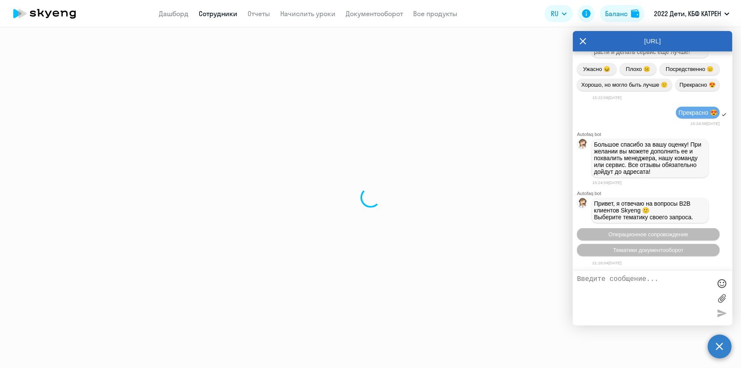
select select "others"
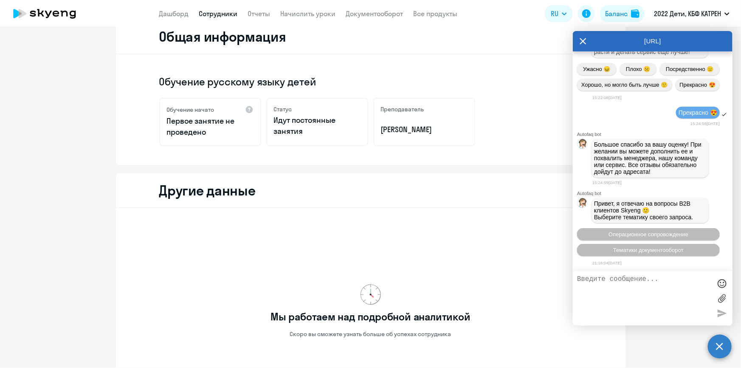
scroll to position [116, 0]
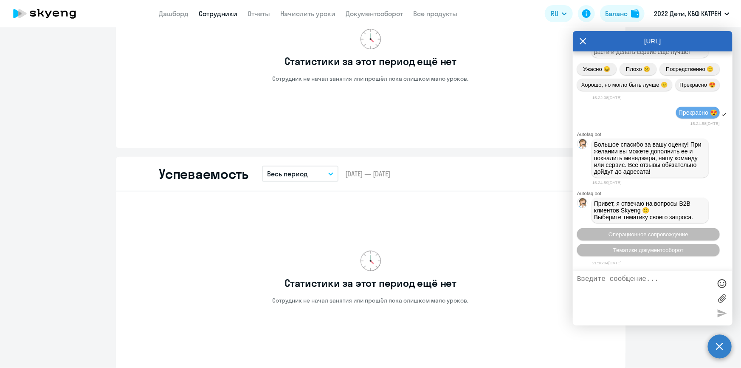
scroll to position [579, 0]
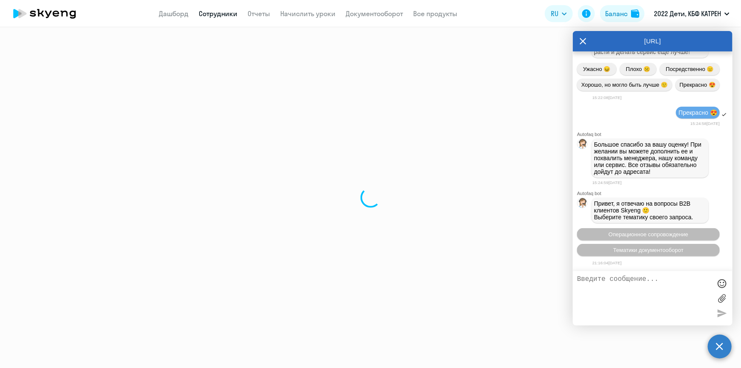
select select "30"
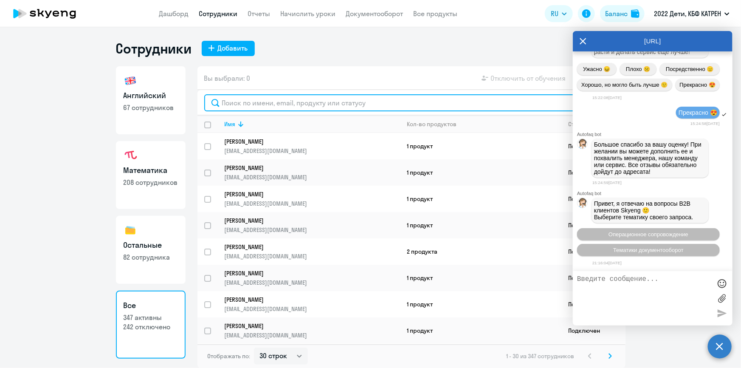
click at [279, 103] on input "text" at bounding box center [411, 102] width 415 height 17
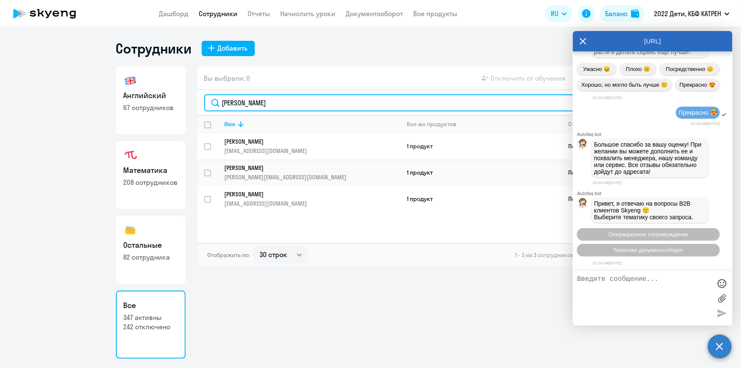
type input "[PERSON_NAME]"
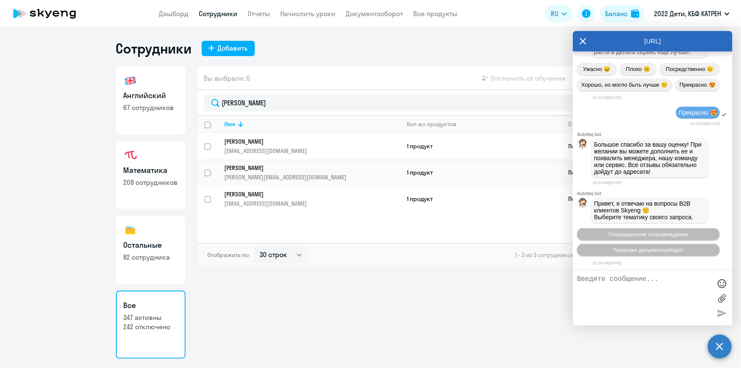
click at [269, 141] on p "[PERSON_NAME]" at bounding box center [307, 142] width 164 height 8
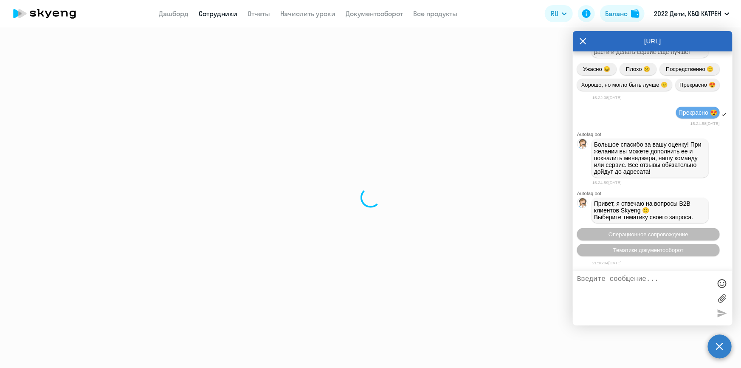
select select "math"
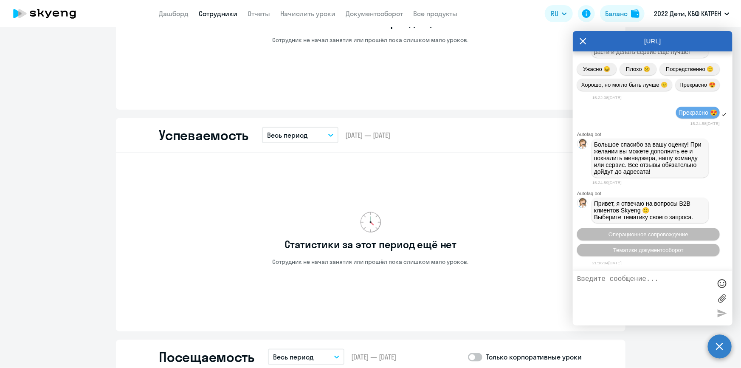
scroll to position [618, 0]
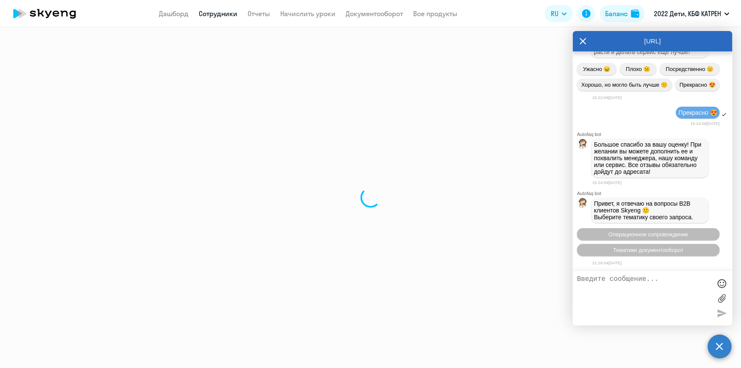
select select "30"
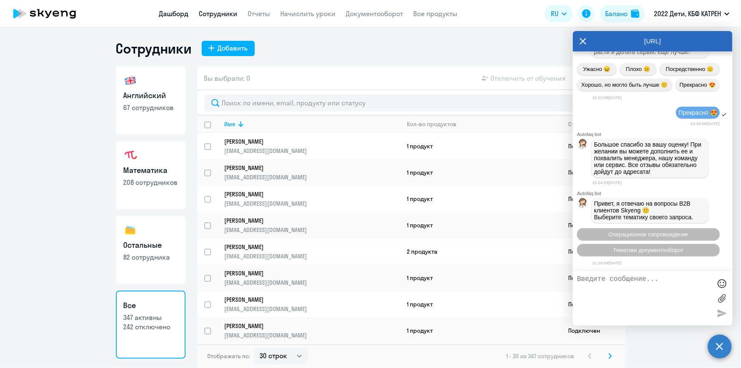
click at [183, 13] on link "Дашборд" at bounding box center [174, 13] width 30 height 8
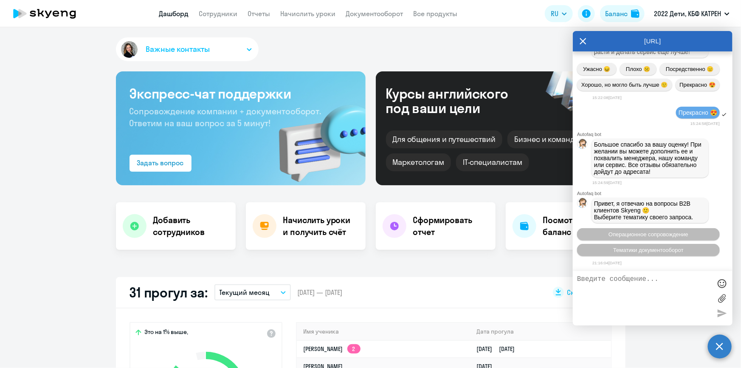
click at [578, 46] on div "[URL]" at bounding box center [653, 41] width 160 height 20
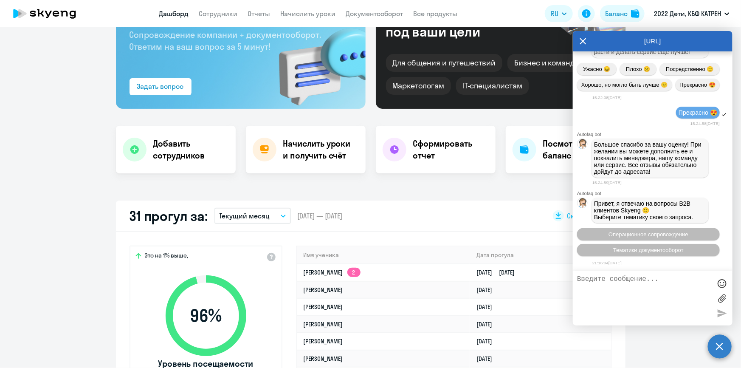
scroll to position [77, 0]
click at [582, 41] on icon at bounding box center [583, 41] width 7 height 20
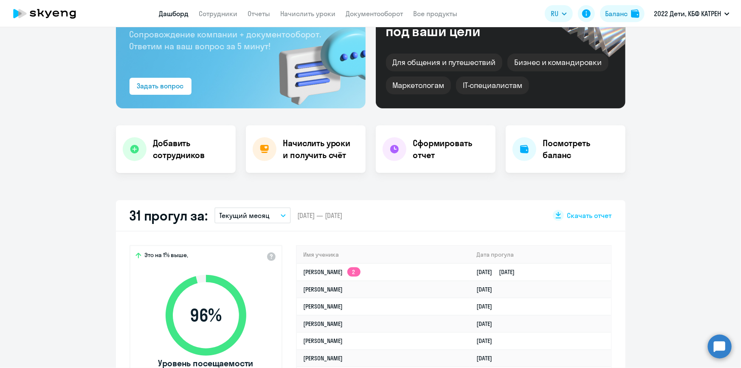
select select "30"
click at [174, 11] on link "Дашборд" at bounding box center [174, 13] width 30 height 8
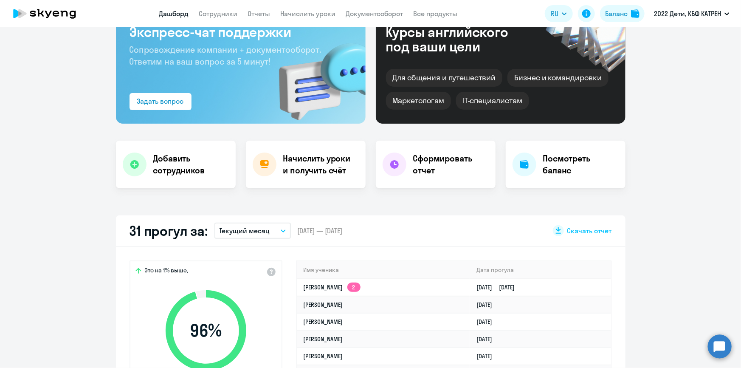
scroll to position [77, 0]
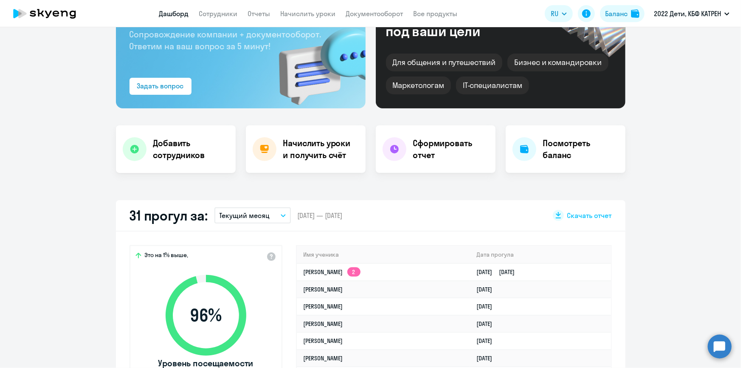
select select "30"
click at [726, 346] on circle at bounding box center [720, 346] width 24 height 24
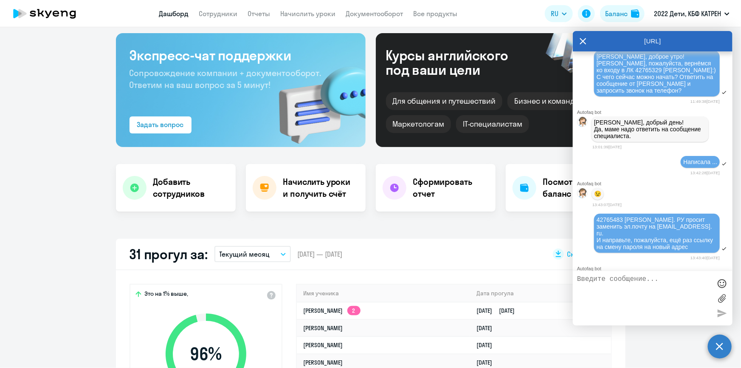
scroll to position [29904, 0]
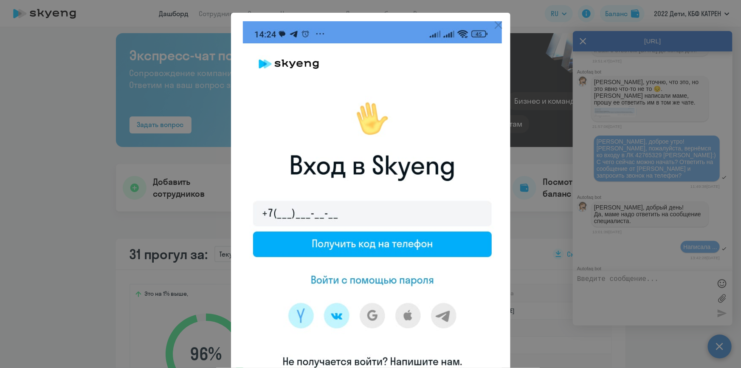
click at [705, 235] on div at bounding box center [370, 184] width 741 height 368
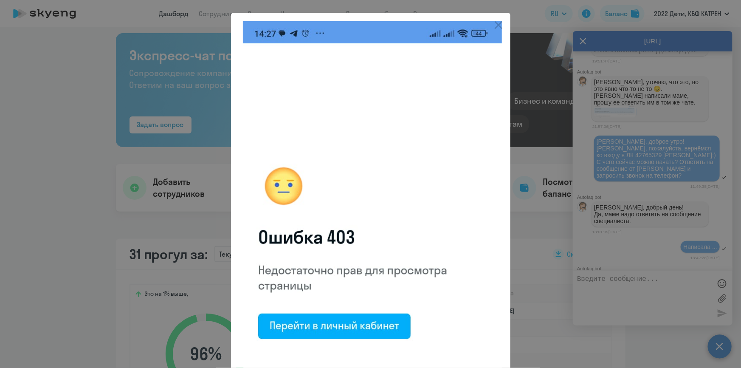
click at [703, 229] on div at bounding box center [370, 184] width 741 height 368
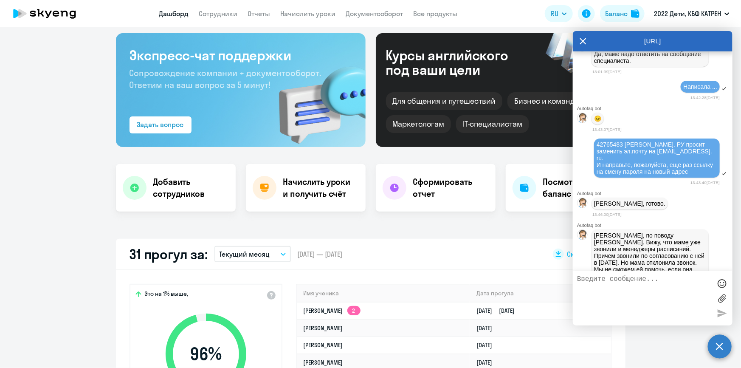
scroll to position [30098, 0]
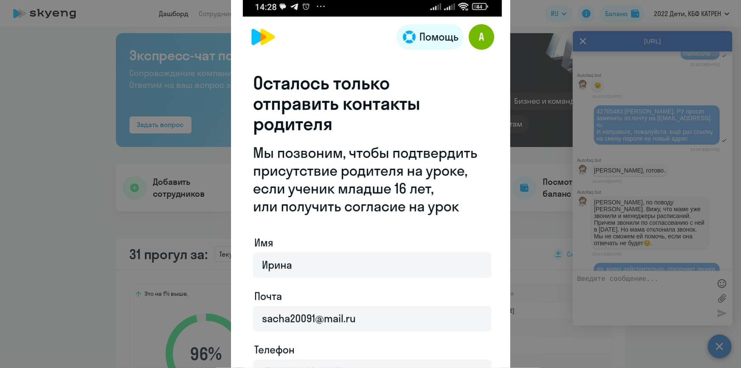
scroll to position [38, 0]
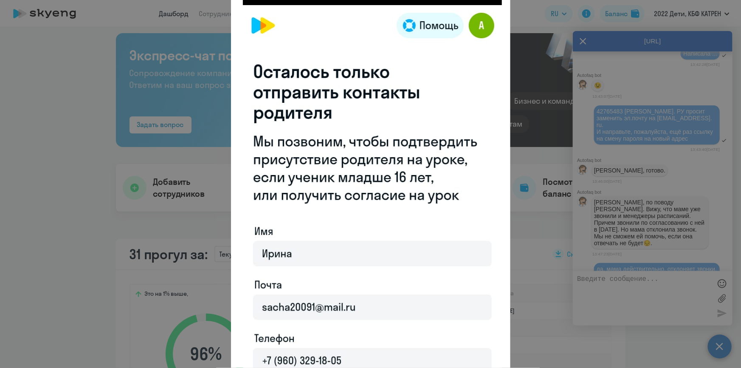
click at [654, 189] on div at bounding box center [370, 184] width 741 height 368
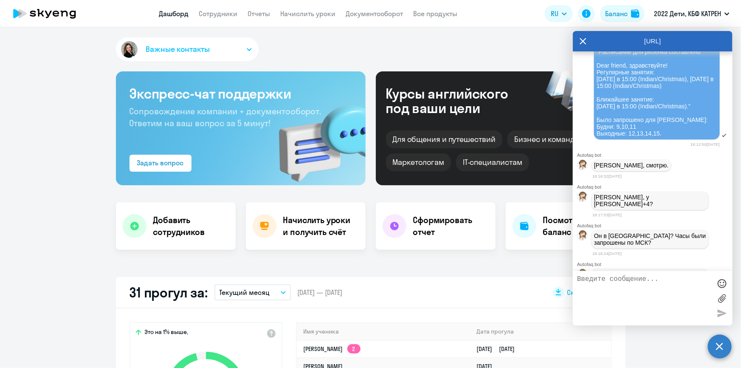
scroll to position [22762, 0]
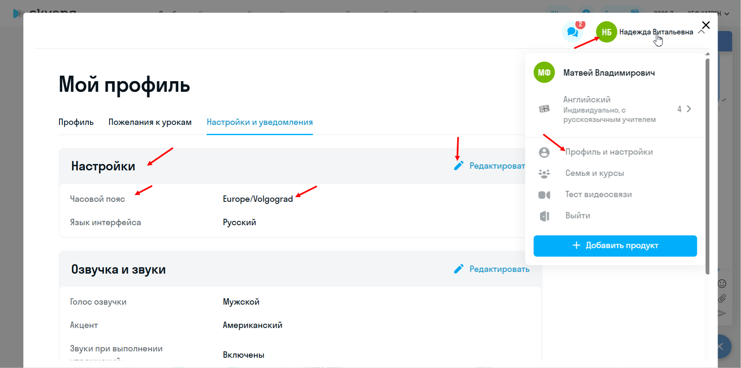
click at [705, 22] on icon "Close" at bounding box center [706, 25] width 8 height 8
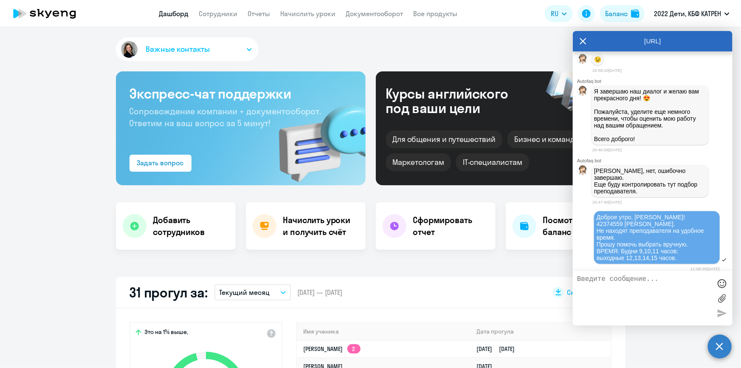
scroll to position [21372, 0]
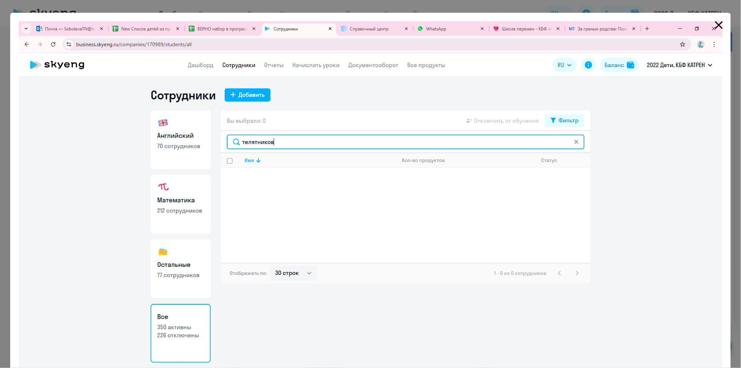
click at [715, 22] on icon "Close" at bounding box center [719, 25] width 8 height 8
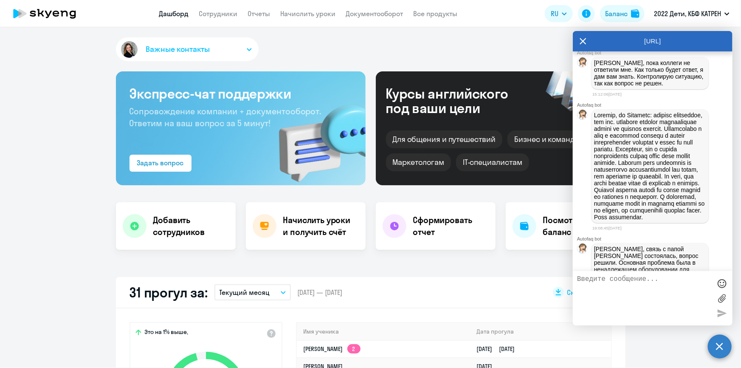
scroll to position [20136, 0]
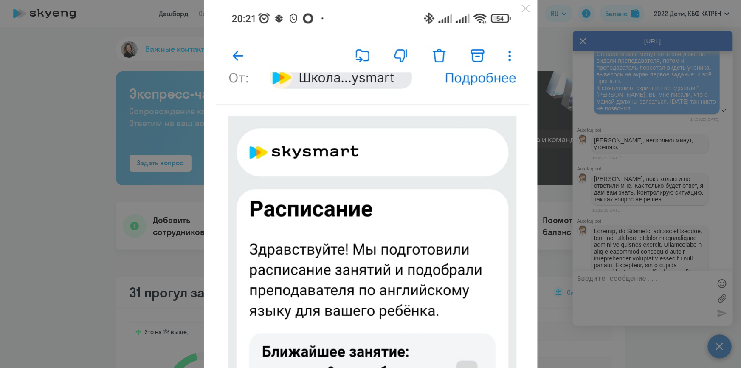
scroll to position [0, 0]
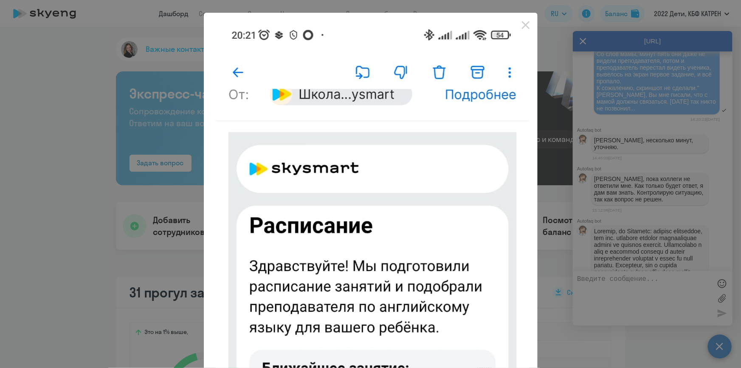
drag, startPoint x: 520, startPoint y: 23, endPoint x: 528, endPoint y: 30, distance: 10.2
click at [521, 24] on icon "Close" at bounding box center [526, 25] width 14 height 14
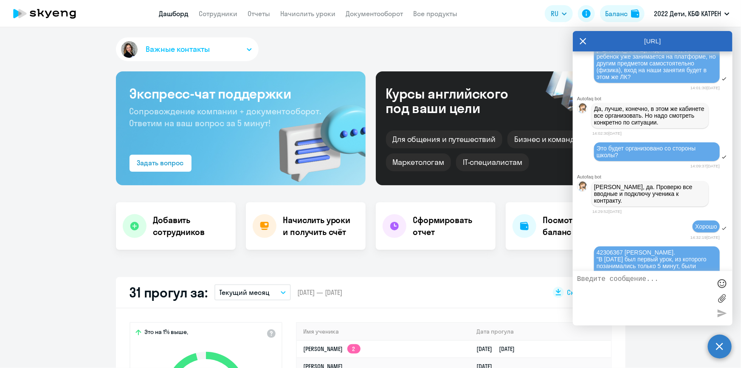
scroll to position [19905, 0]
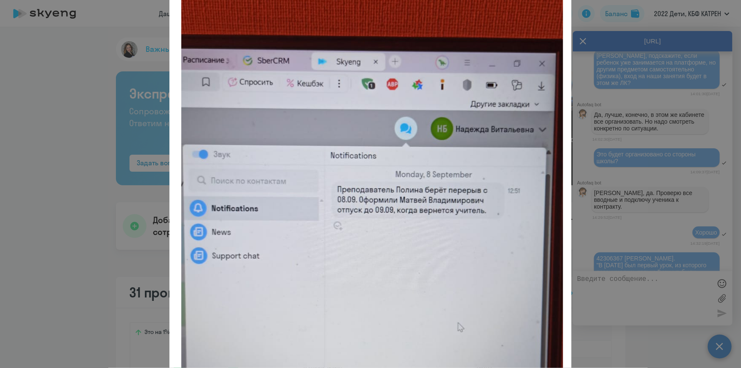
scroll to position [116, 0]
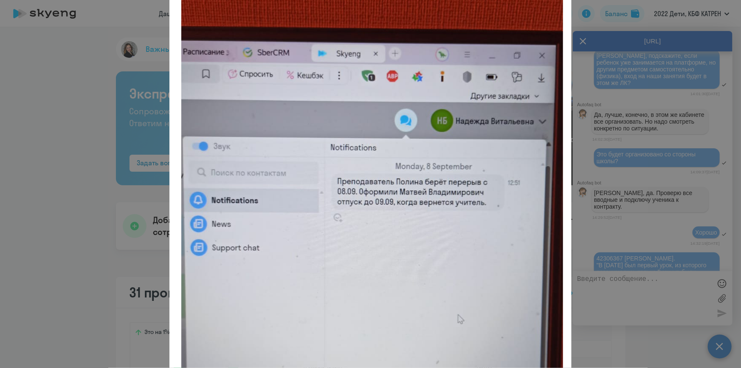
click at [680, 34] on div at bounding box center [370, 184] width 741 height 368
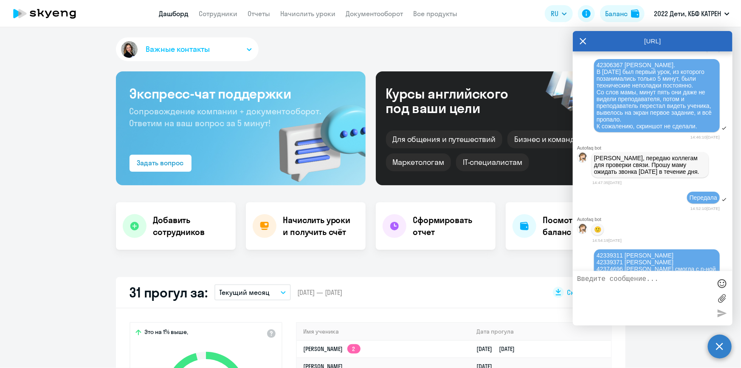
scroll to position [17434, 0]
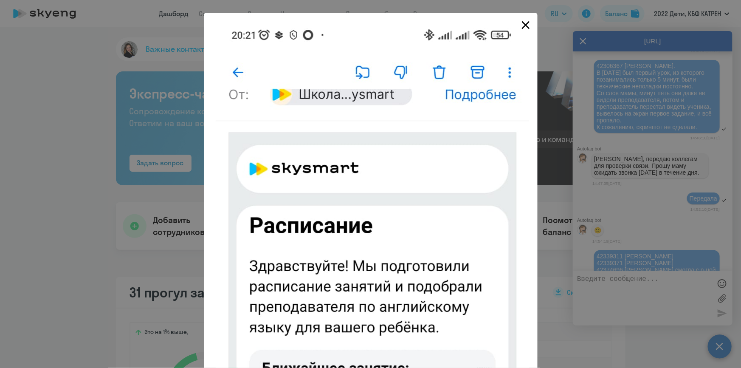
click at [522, 24] on icon "Close" at bounding box center [526, 25] width 8 height 8
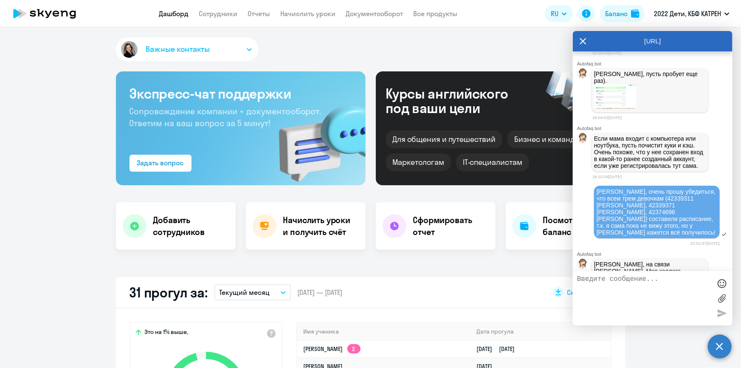
scroll to position [15773, 0]
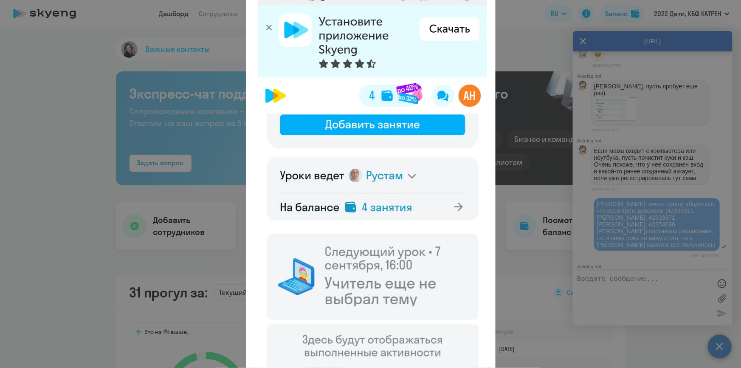
scroll to position [0, 0]
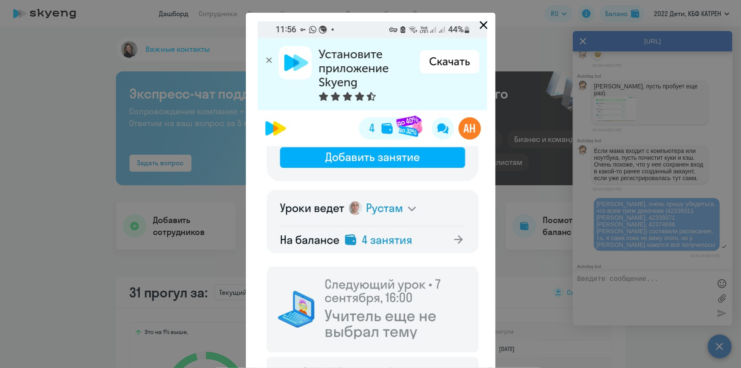
click at [482, 25] on icon "Close" at bounding box center [483, 25] width 8 height 8
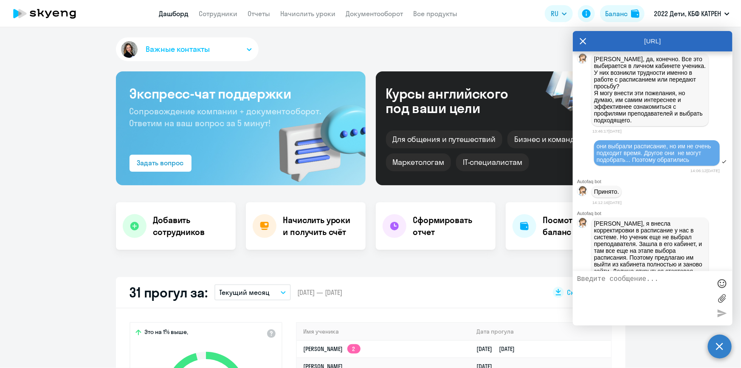
scroll to position [12414, 0]
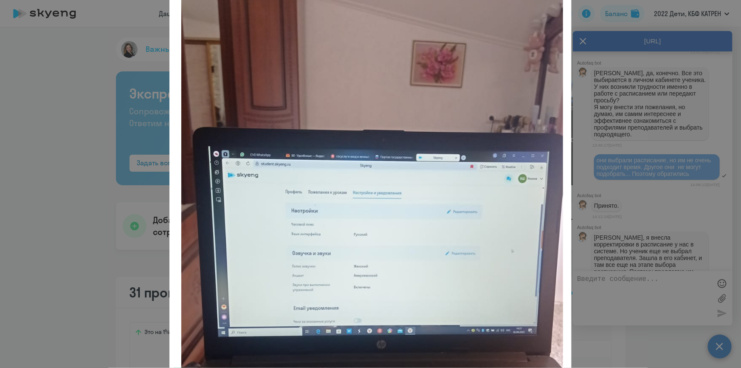
scroll to position [77, 0]
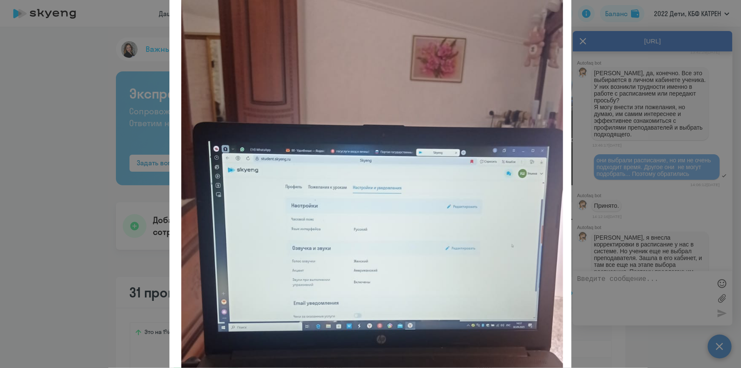
click at [643, 137] on div at bounding box center [370, 184] width 741 height 368
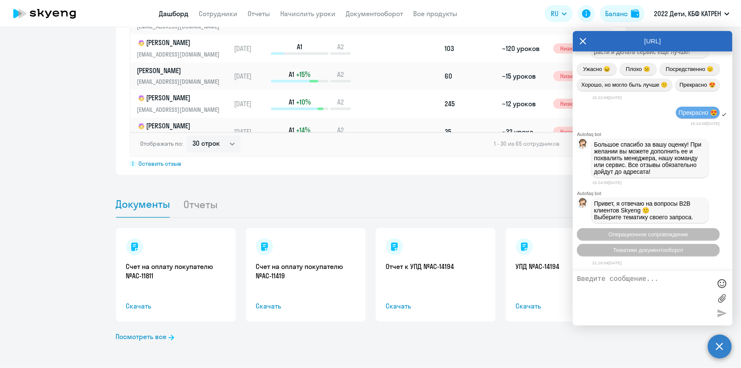
scroll to position [38302, 0]
click at [635, 234] on span "Операционное сопровождение" at bounding box center [649, 234] width 80 height 6
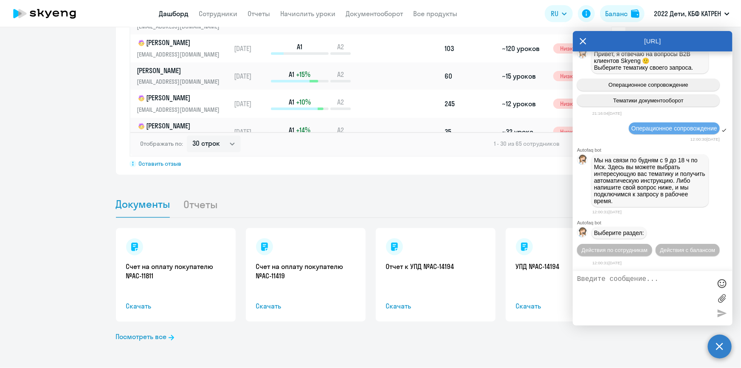
scroll to position [38453, 0]
click at [637, 251] on span "Действия по сотрудникам" at bounding box center [615, 250] width 66 height 6
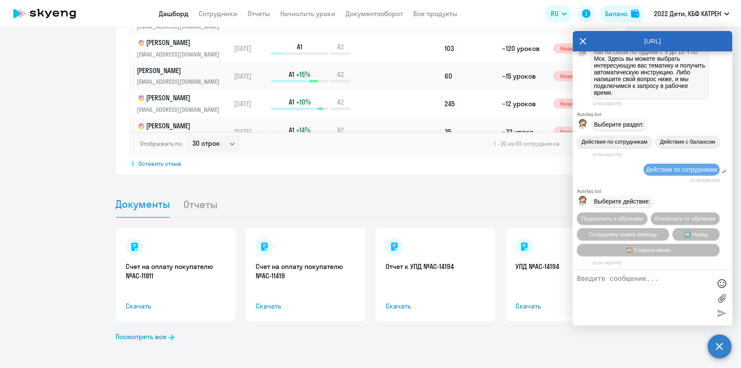
scroll to position [38579, 0]
click at [645, 234] on span "Сотруднику нужна помощь" at bounding box center [623, 234] width 69 height 6
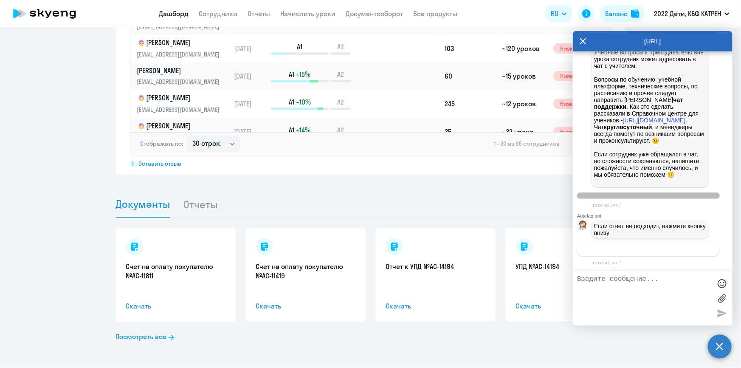
scroll to position [38877, 0]
click at [656, 250] on span "Связаться с менеджером" at bounding box center [648, 250] width 65 height 6
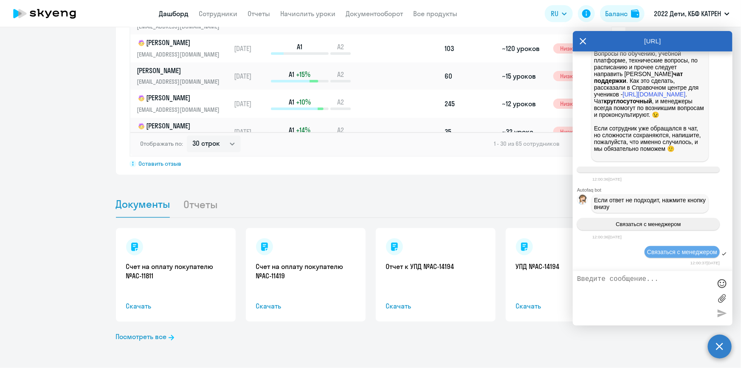
scroll to position [38902, 0]
click at [624, 279] on textarea at bounding box center [644, 298] width 134 height 46
paste textarea "42340508"
click at [609, 306] on textarea "Здравствуйте! 42340508 Кузина Анна. РУ восстановили пароль через ссылку" at bounding box center [644, 298] width 134 height 46
click at [610, 310] on textarea "Здравствуйте! 42340508 Кузина Анна. РУ восстановили пароль через ссылку" at bounding box center [644, 298] width 134 height 46
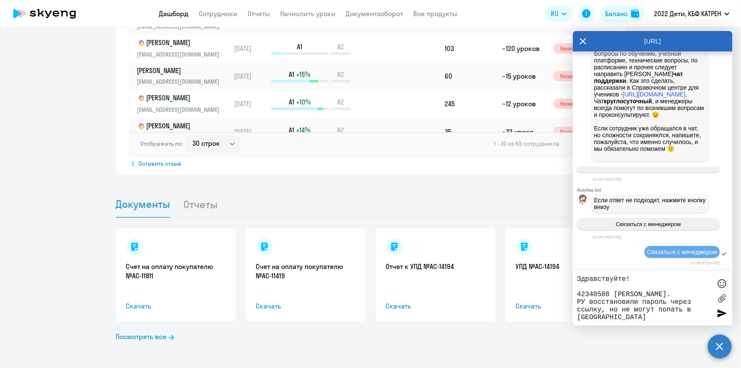
click at [676, 311] on textarea "Здравствуйте! 42340508 Кузина Анна. РУ восстановили пароль через ссылку, но не …" at bounding box center [644, 298] width 134 height 46
click at [711, 309] on textarea "Здравствуйте! 42340508 Кузина Анна. РУ восстановили пароль через ссылку, но не …" at bounding box center [644, 298] width 134 height 46
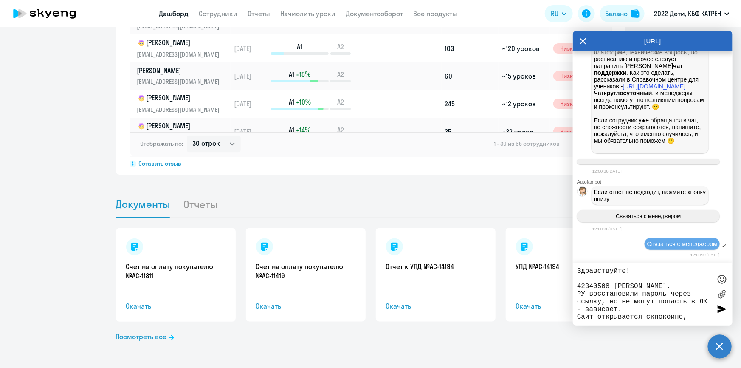
drag, startPoint x: 691, startPoint y: 320, endPoint x: 578, endPoint y: 325, distance: 113.9
click at [578, 325] on div "Здравствуйте! 42340508 Кузина Анна. РУ восстановили пароль через ссылку, но не …" at bounding box center [653, 294] width 160 height 62
click at [688, 310] on textarea "Здравствуйте! 42340508 Кузина Анна. РУ восстановили пароль через ссылку, но не …" at bounding box center [644, 294] width 134 height 54
click at [578, 317] on textarea "Здравствуйте! 42340508 Кузина Анна. РУ восстановили пароль через ссылку, но не …" at bounding box center [644, 294] width 134 height 54
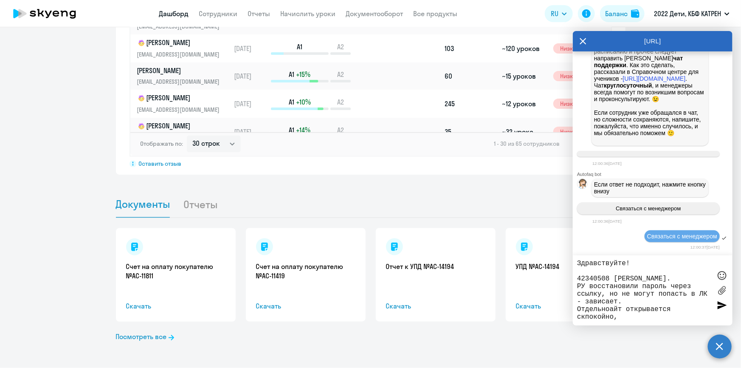
drag, startPoint x: 577, startPoint y: 312, endPoint x: 607, endPoint y: 312, distance: 30.2
click at [607, 312] on div "Здравствуйте! 42340508 Кузина Анна. РУ восстановили пароль через ссылку, но не …" at bounding box center [653, 290] width 160 height 70
drag, startPoint x: 610, startPoint y: 313, endPoint x: 571, endPoint y: 309, distance: 38.8
click at [571, 309] on body "Дашборд Сотрудники Отчеты Начислить уроки Документооборот Все продукты Дашборд …" at bounding box center [370, 184] width 741 height 368
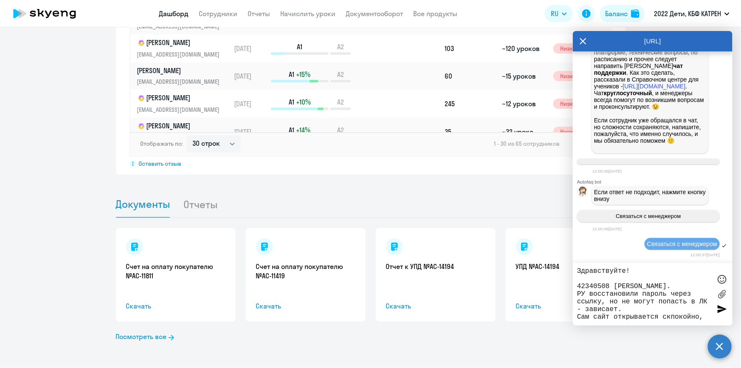
click at [669, 316] on textarea "Здравствуйте! 42340508 Кузина Анна. РУ восстановили пароль через ссылку, но не …" at bounding box center [644, 294] width 134 height 54
drag, startPoint x: 695, startPoint y: 318, endPoint x: 662, endPoint y: 316, distance: 33.2
click at [662, 316] on textarea "Здравствуйте! 42340508 Кузина Анна. РУ восстановили пароль через ссылку, но не …" at bounding box center [644, 294] width 134 height 54
click at [667, 317] on textarea "Здравствуйте! 42340508 Кузина Анна. РУ восстановили пароль через ссылку, но не …" at bounding box center [644, 294] width 134 height 54
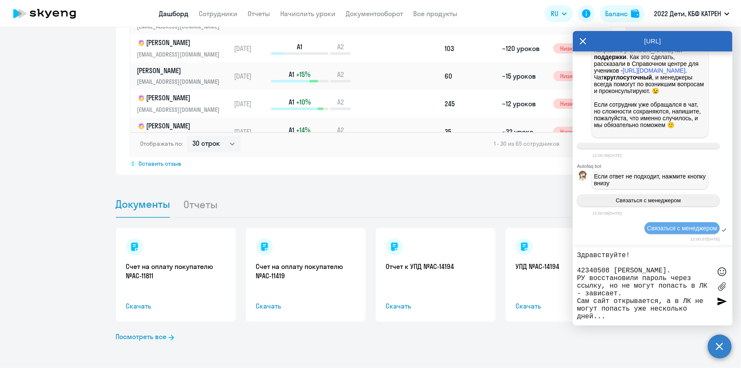
type textarea "Здравствуйте! 42340508 Кузина Анна. РУ восстановили пароль через ссылку, но не …"
click at [724, 302] on div at bounding box center [722, 301] width 13 height 13
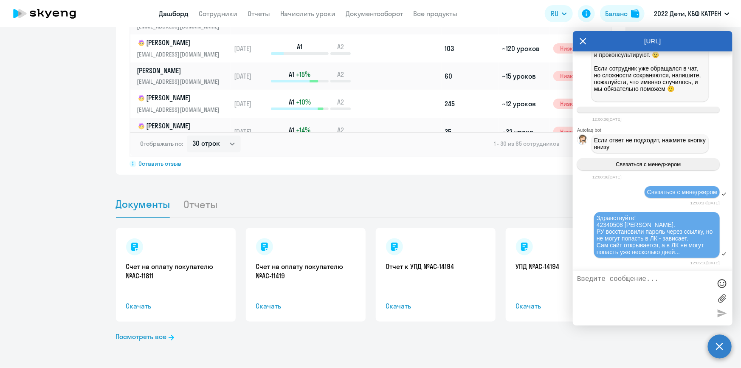
scroll to position [38970, 0]
click at [661, 290] on textarea at bounding box center [644, 298] width 134 height 46
click at [619, 285] on textarea at bounding box center [644, 298] width 134 height 46
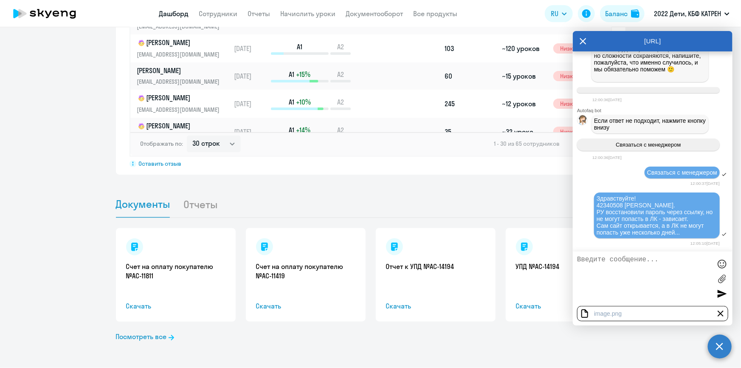
click at [722, 293] on div at bounding box center [722, 293] width 13 height 13
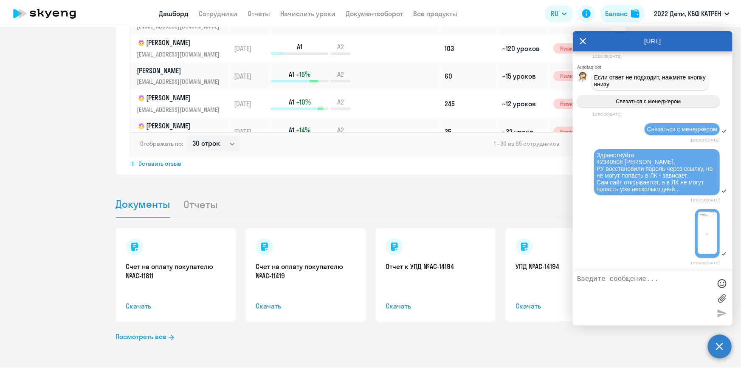
scroll to position [39034, 0]
